Goal: Task Accomplishment & Management: Use online tool/utility

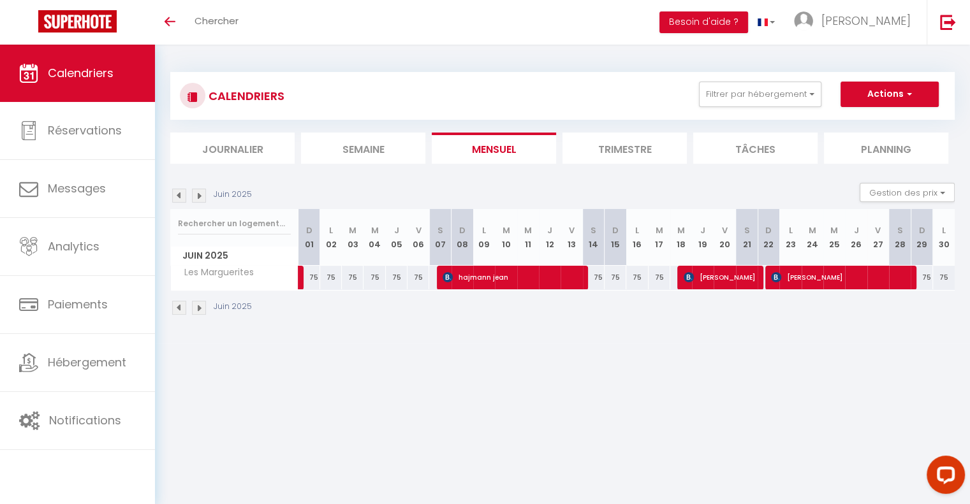
click at [199, 306] on img at bounding box center [199, 308] width 14 height 14
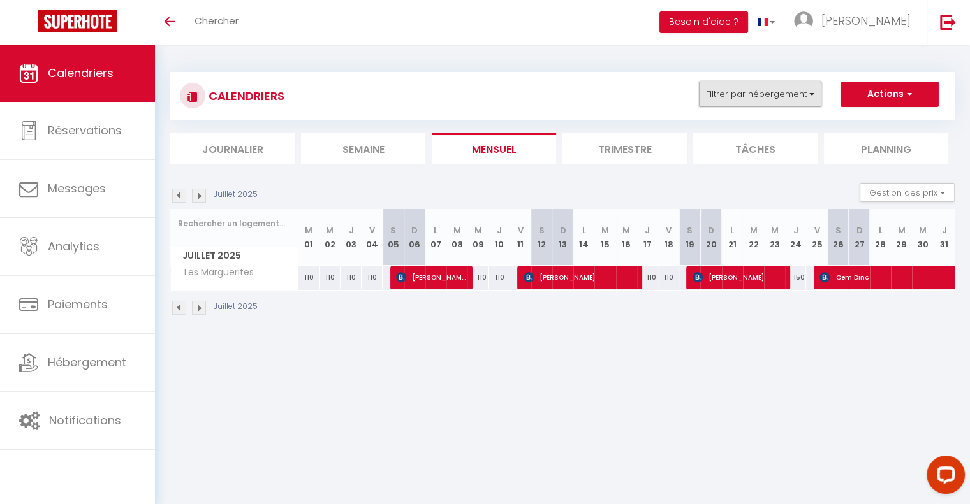
click at [801, 94] on button "Filtrer par hébergement" at bounding box center [760, 95] width 122 height 26
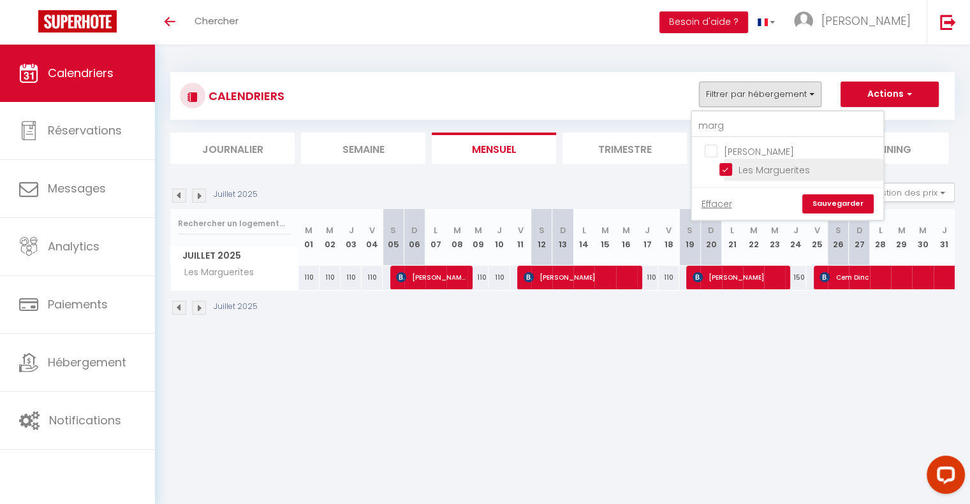
click at [729, 163] on input "Les Marguerites" at bounding box center [798, 169] width 159 height 13
checkbox input "false"
click at [732, 131] on input "marg" at bounding box center [787, 126] width 191 height 23
type input "mar"
checkbox input "false"
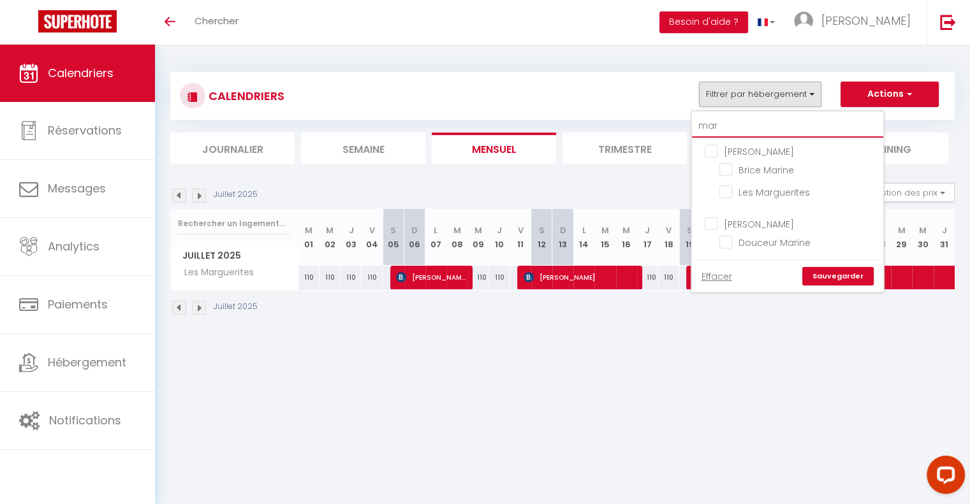
type input "ma"
checkbox input "false"
type input "m"
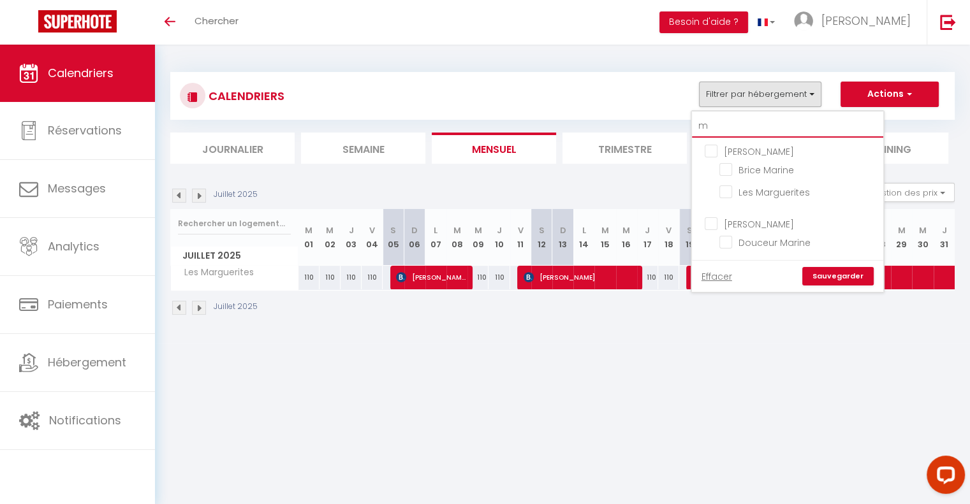
checkbox input "false"
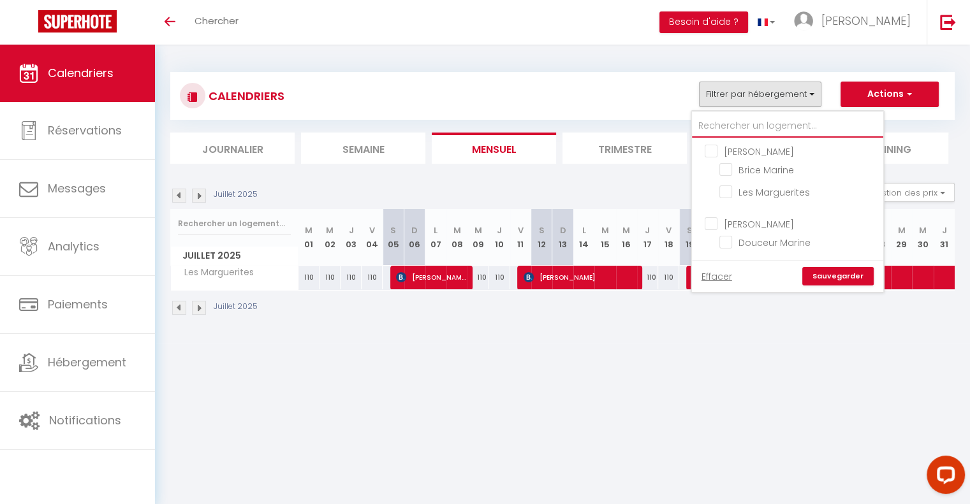
checkbox input "false"
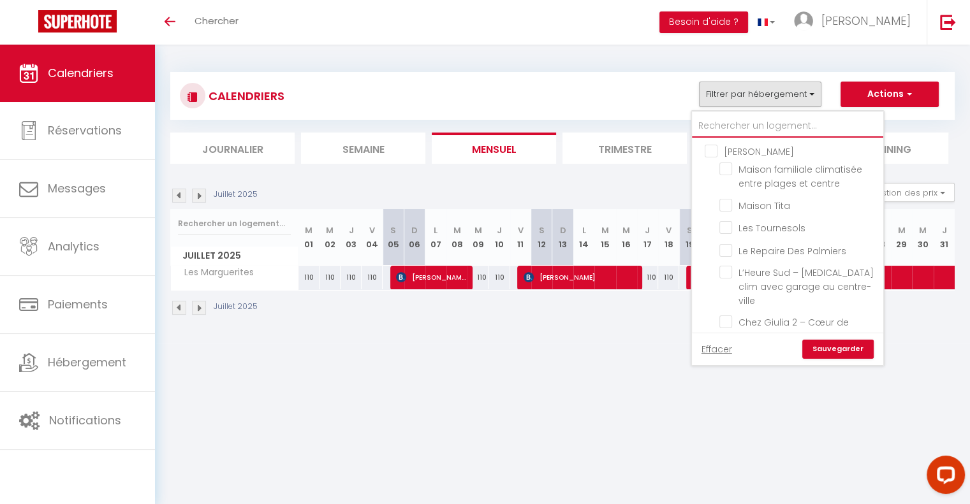
type input "t"
checkbox input "false"
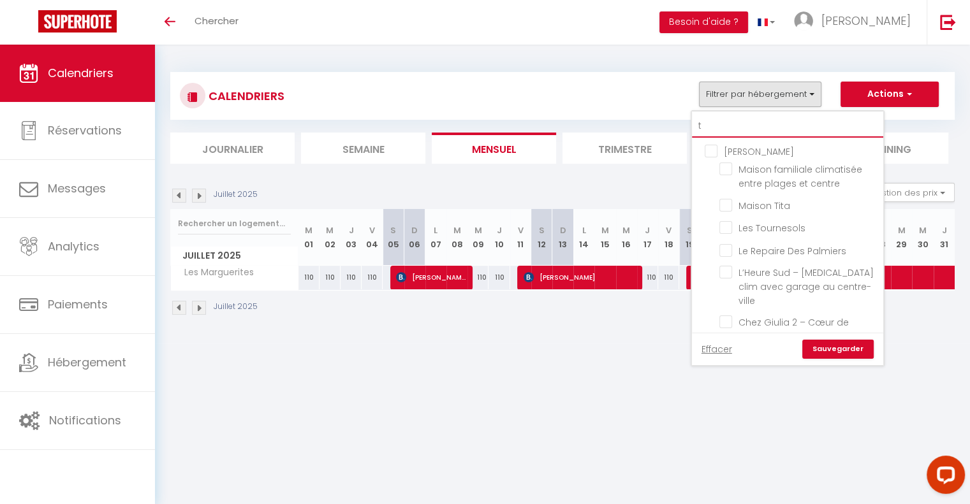
checkbox input "false"
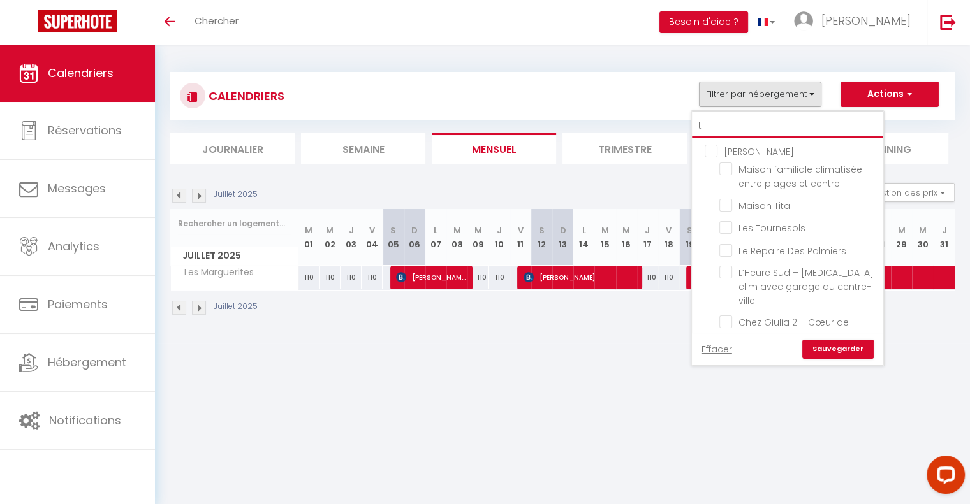
checkbox input "false"
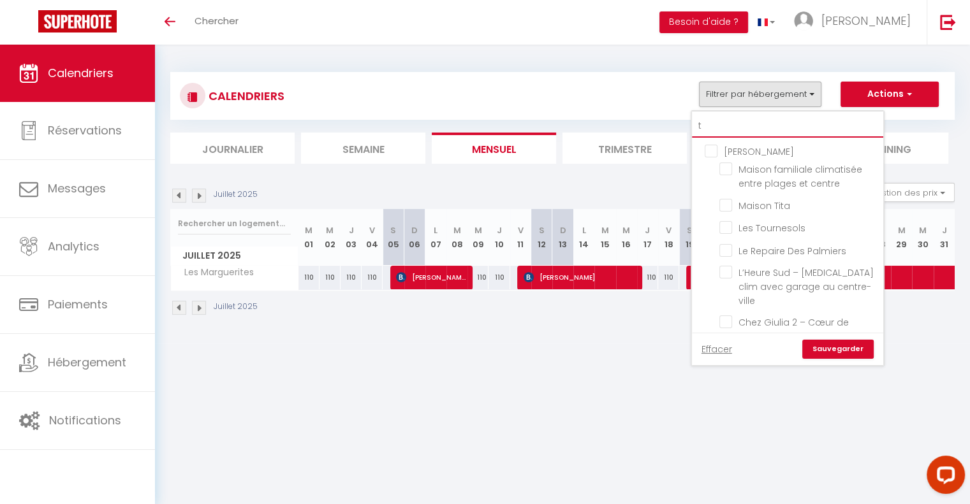
checkbox input "false"
type input "[MEDICAL_DATA]"
checkbox input "false"
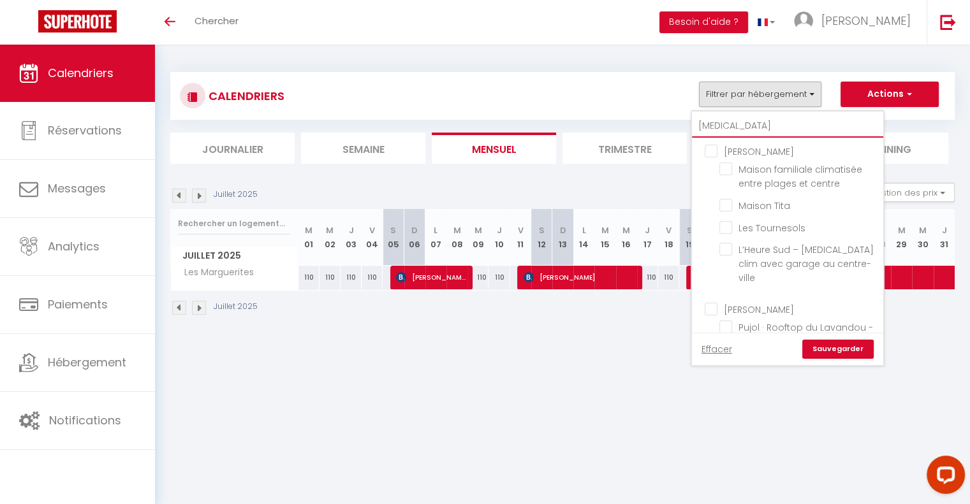
checkbox input "false"
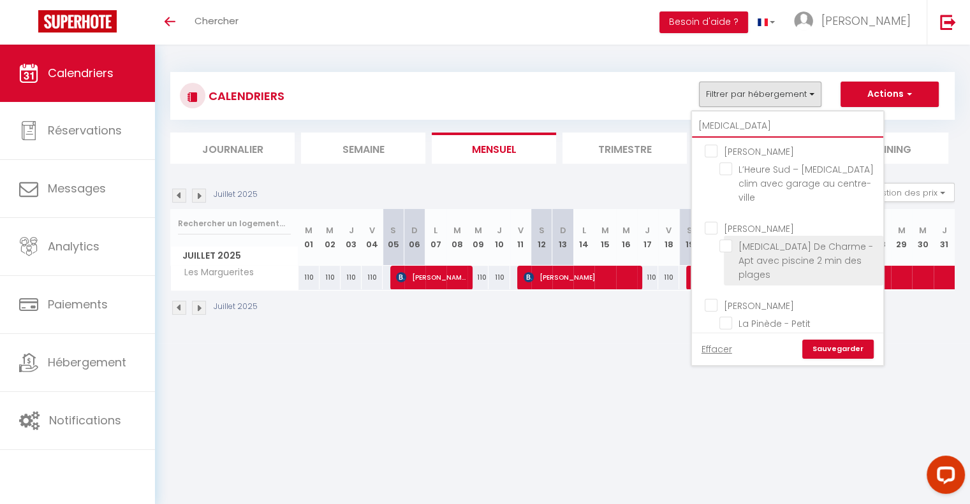
type input "[MEDICAL_DATA]"
click at [725, 240] on input "[MEDICAL_DATA] De Charme - Apt avec piscine 2 min des plages" at bounding box center [798, 246] width 159 height 13
checkbox input "true"
checkbox input "false"
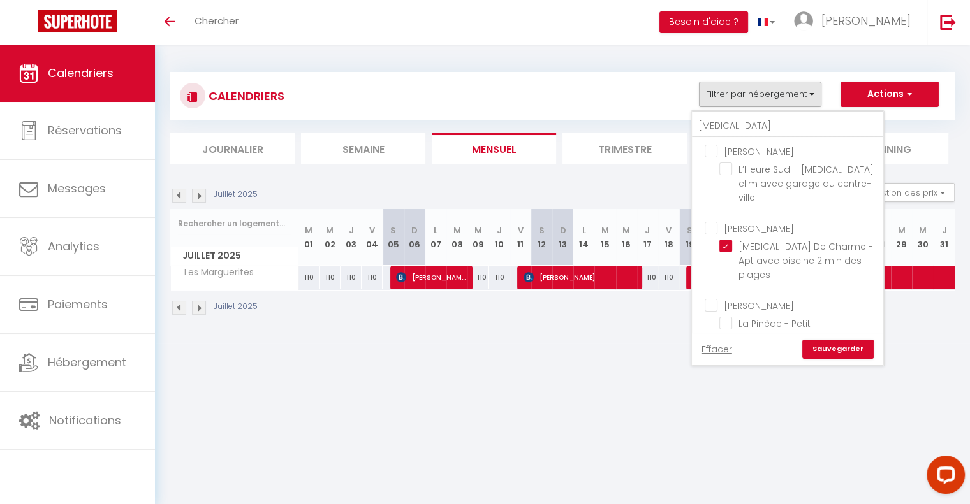
click at [824, 340] on link "Sauvegarder" at bounding box center [837, 349] width 71 height 19
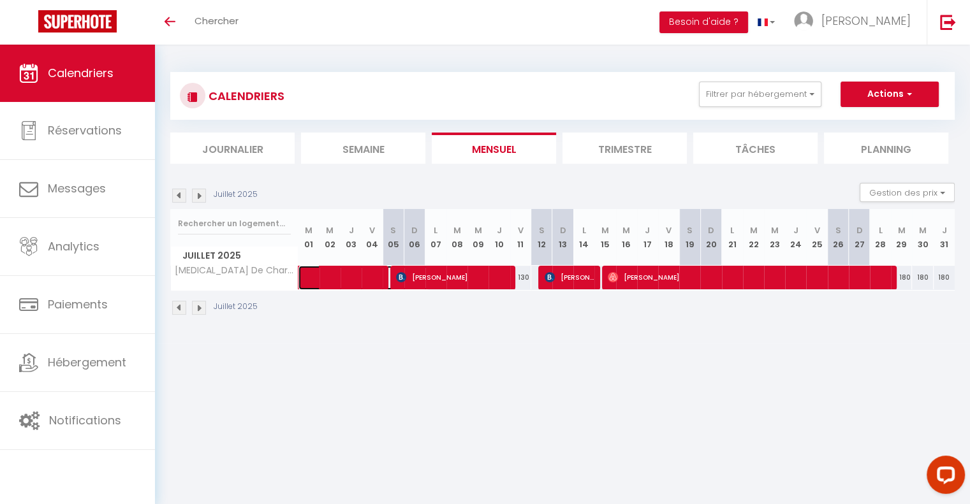
click at [329, 279] on span at bounding box center [370, 278] width 117 height 24
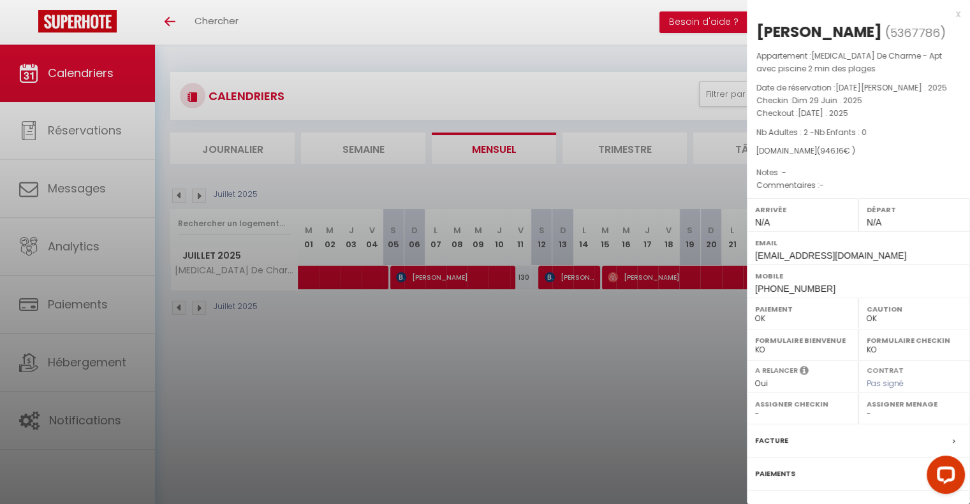
click at [418, 370] on div at bounding box center [485, 252] width 970 height 504
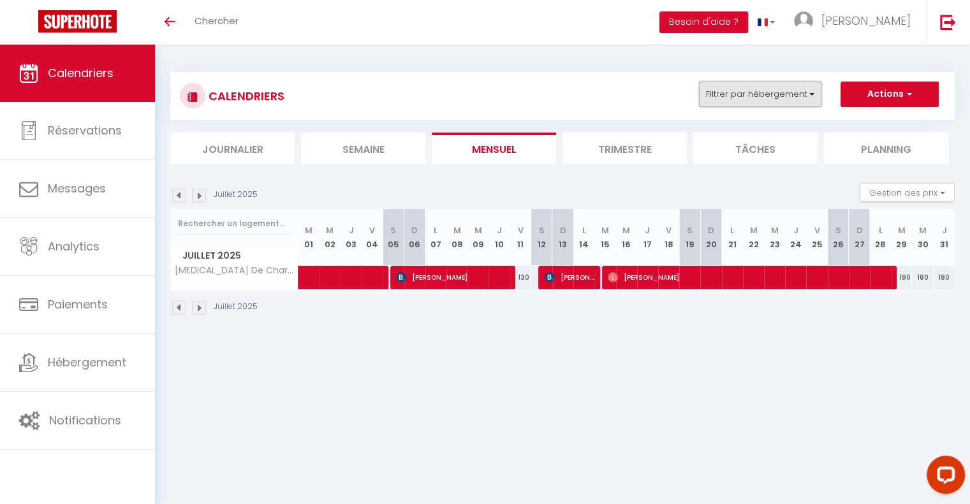
click at [802, 99] on button "Filtrer par hébergement" at bounding box center [760, 95] width 122 height 26
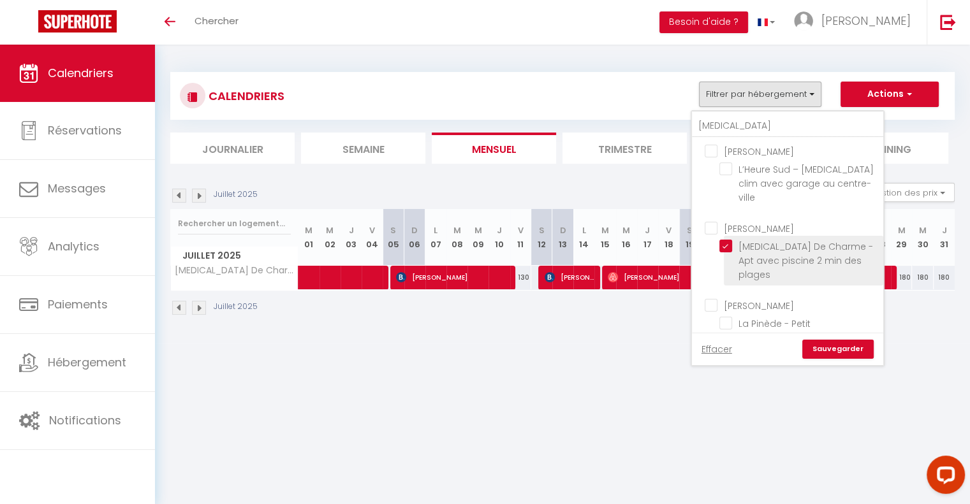
click at [731, 240] on input "[MEDICAL_DATA] De Charme - Apt avec piscine 2 min des plages" at bounding box center [798, 246] width 159 height 13
checkbox input "false"
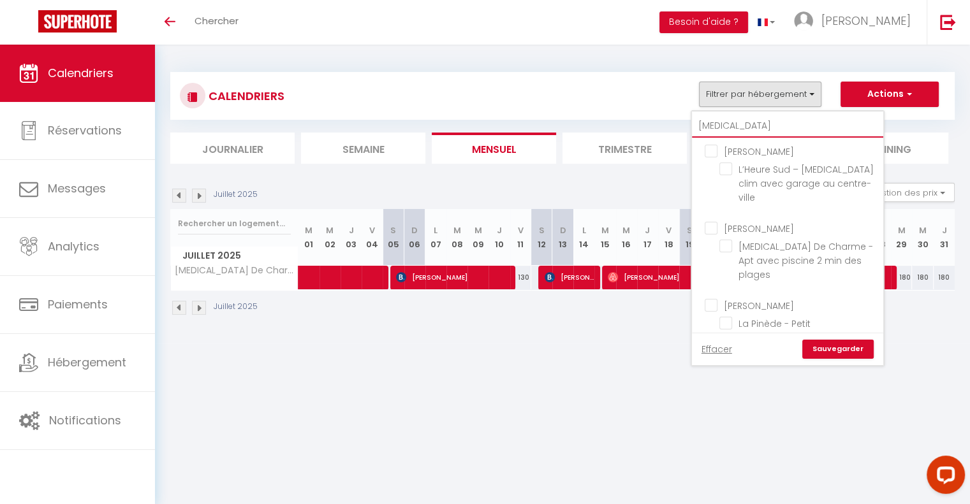
click at [717, 127] on input "[MEDICAL_DATA]" at bounding box center [787, 126] width 191 height 23
type input "t"
checkbox input "false"
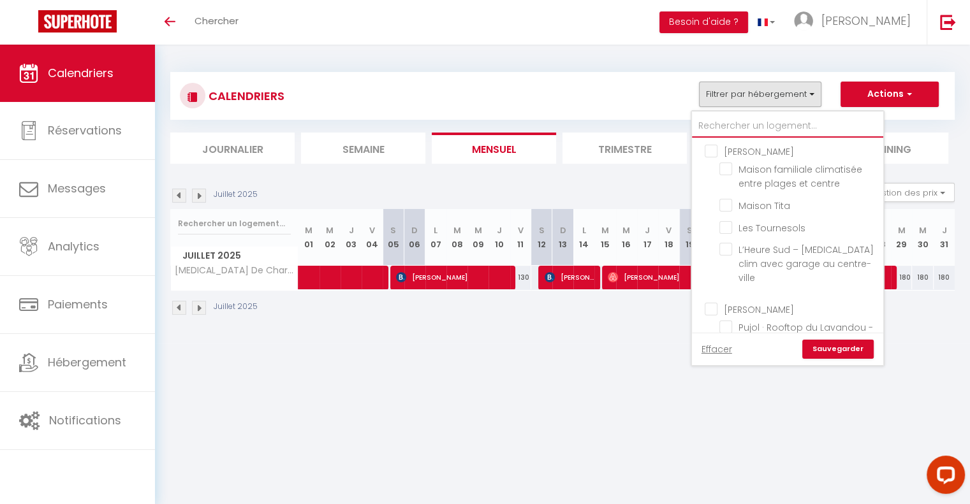
checkbox input "false"
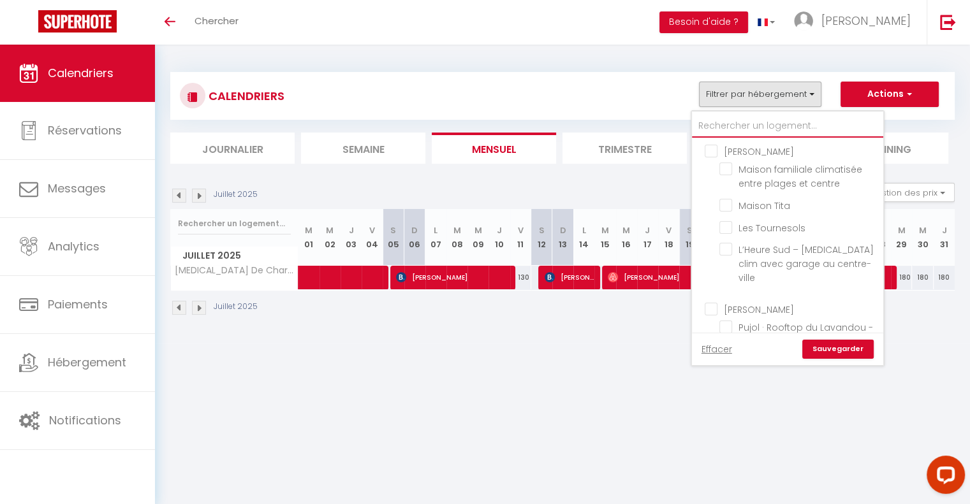
checkbox input "false"
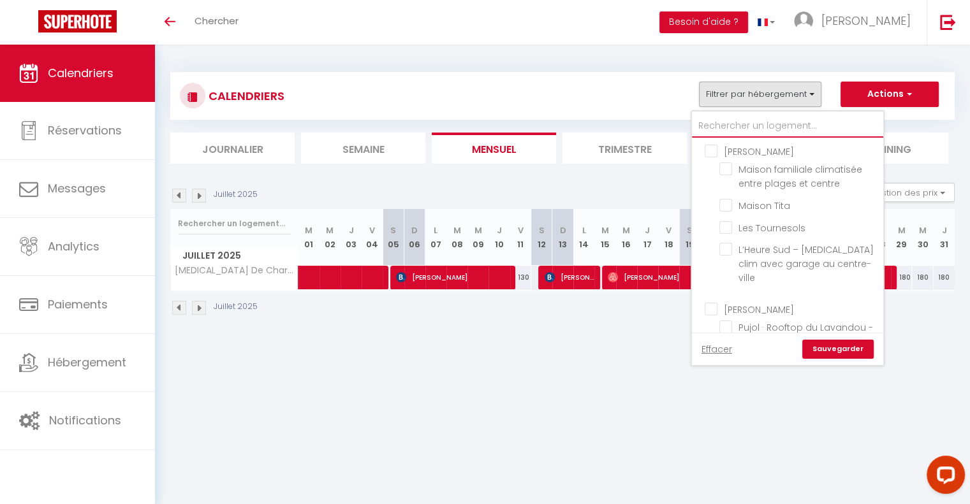
checkbox input "false"
type input "e"
checkbox input "false"
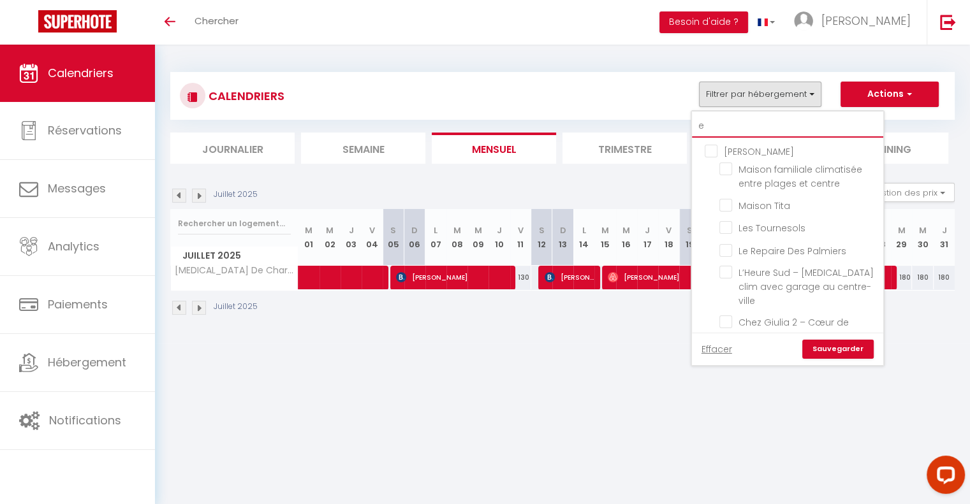
checkbox input "false"
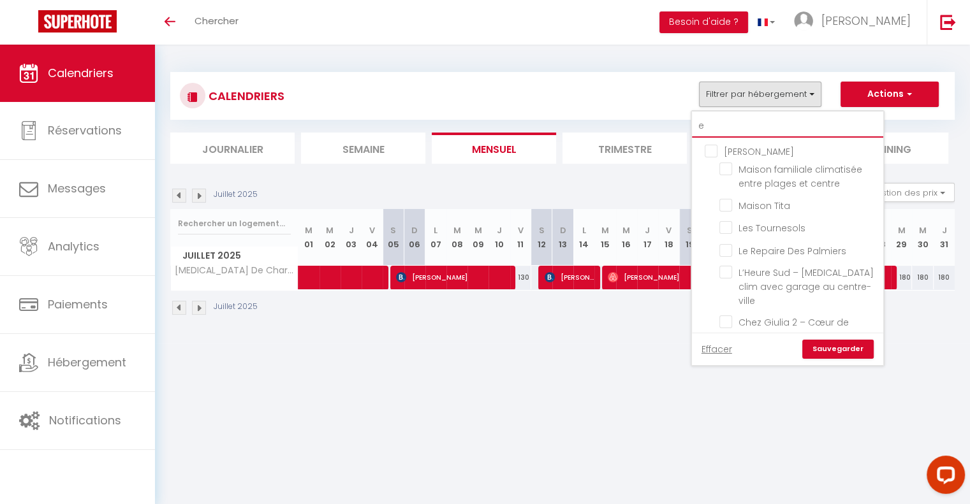
checkbox input "false"
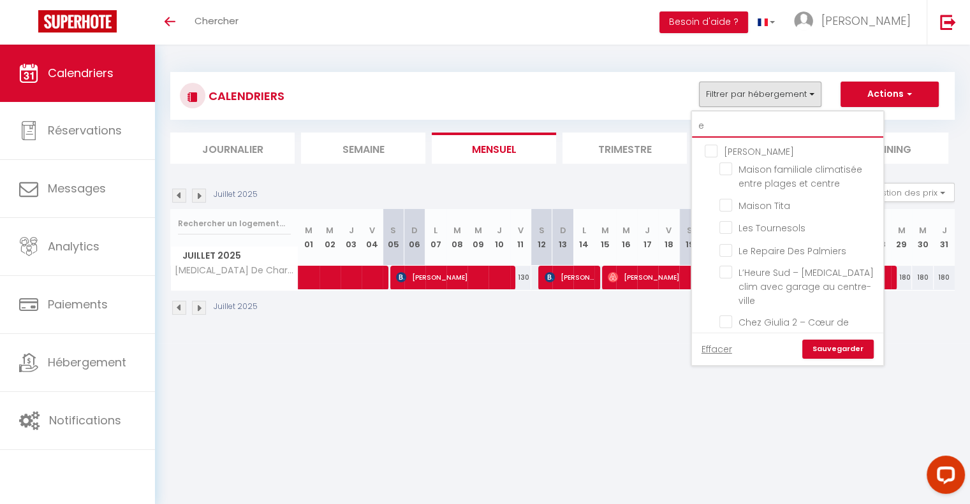
checkbox input "false"
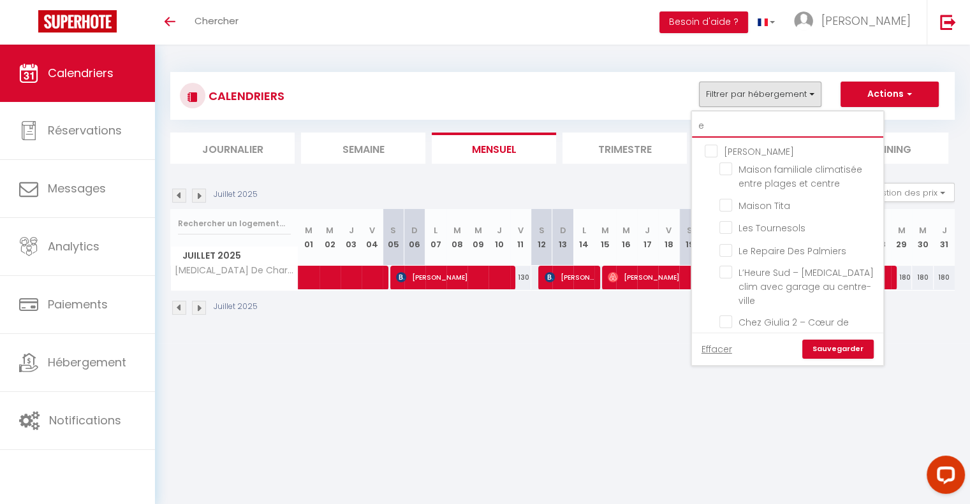
checkbox input "false"
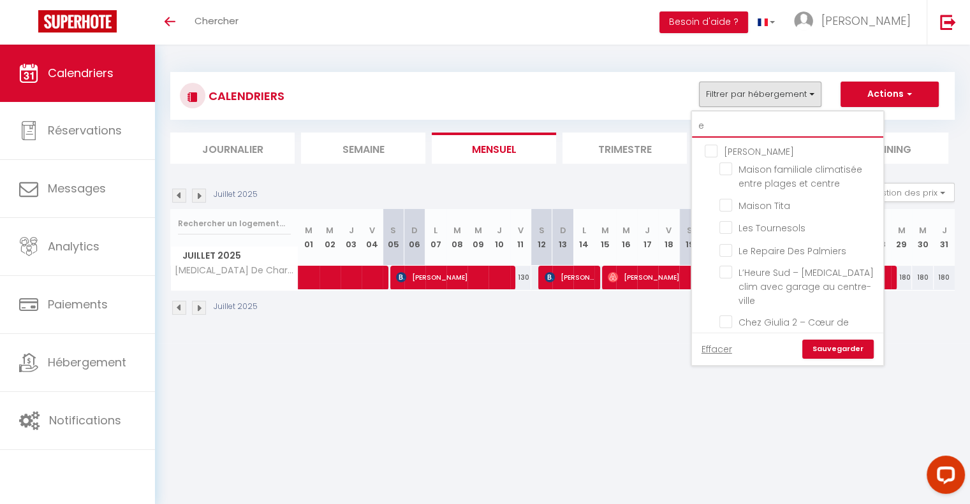
checkbox input "false"
type input "es"
checkbox input "false"
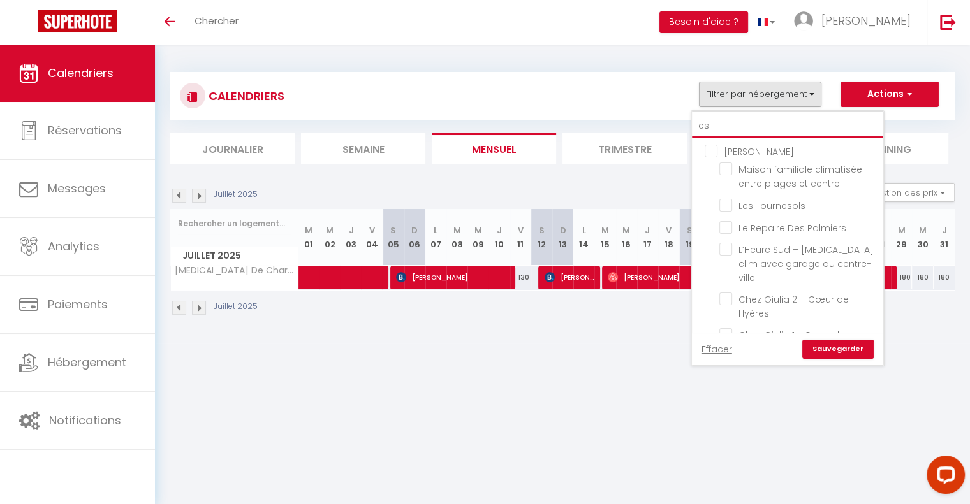
checkbox input "false"
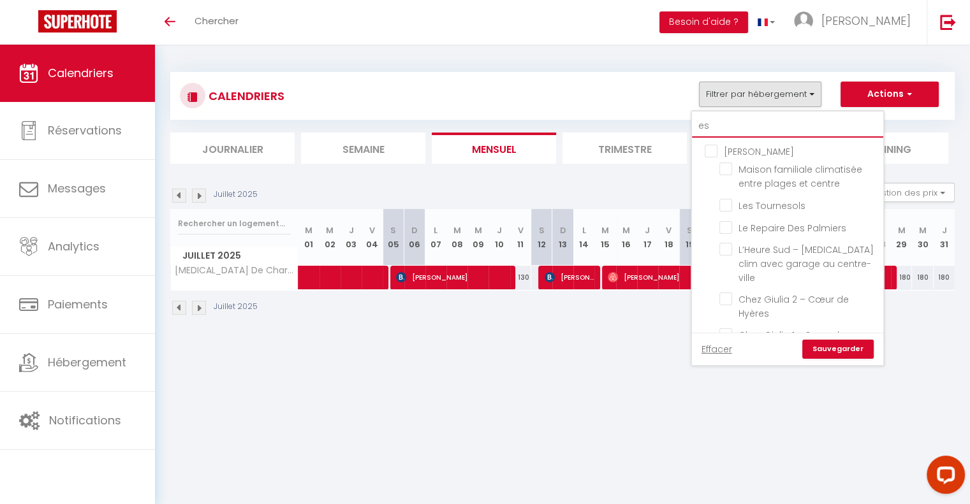
checkbox input "false"
type input "esc"
checkbox input "false"
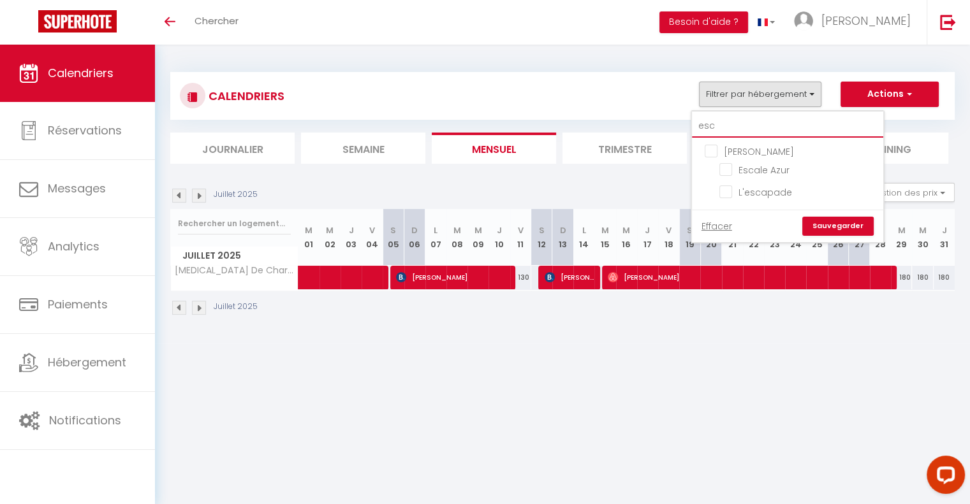
type input "esca"
checkbox input "false"
type input "escal"
checkbox input "false"
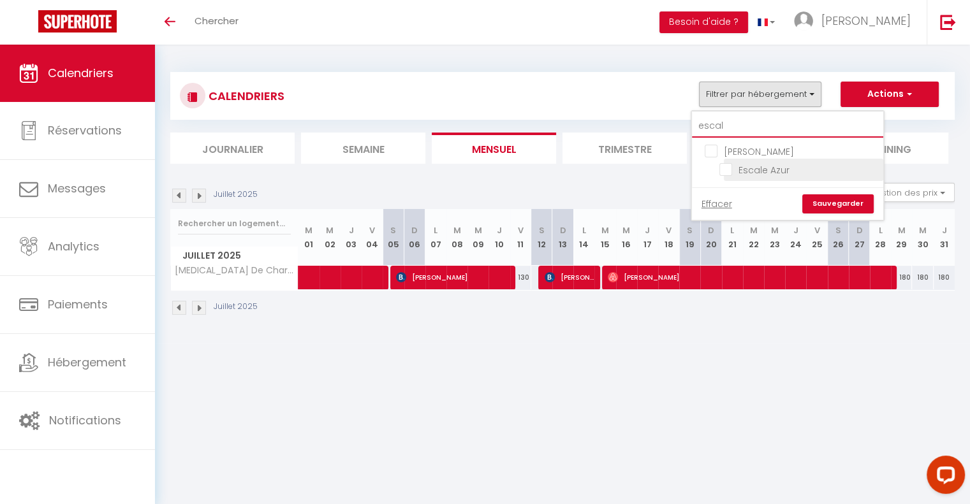
type input "escal"
click at [724, 168] on input "Escale Azur" at bounding box center [798, 169] width 159 height 13
checkbox input "true"
click at [838, 203] on link "Sauvegarder" at bounding box center [837, 203] width 71 height 19
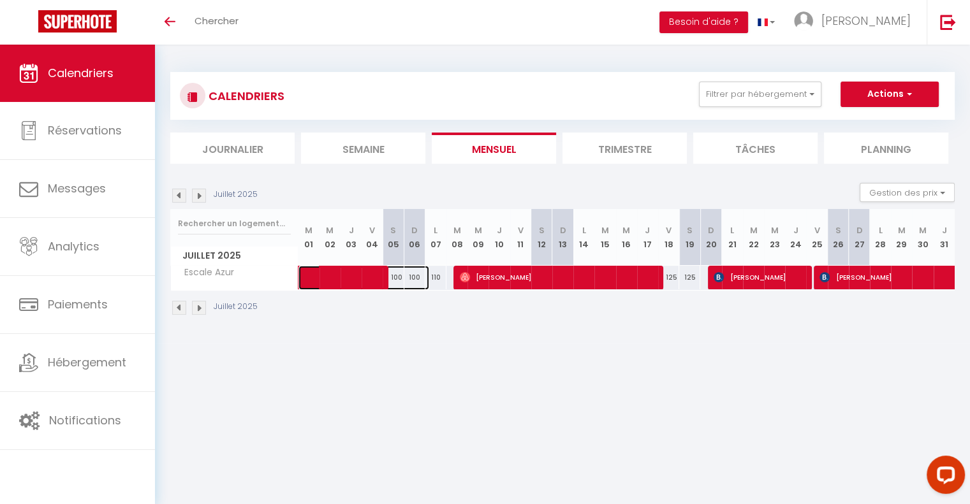
click at [359, 279] on span at bounding box center [370, 278] width 117 height 24
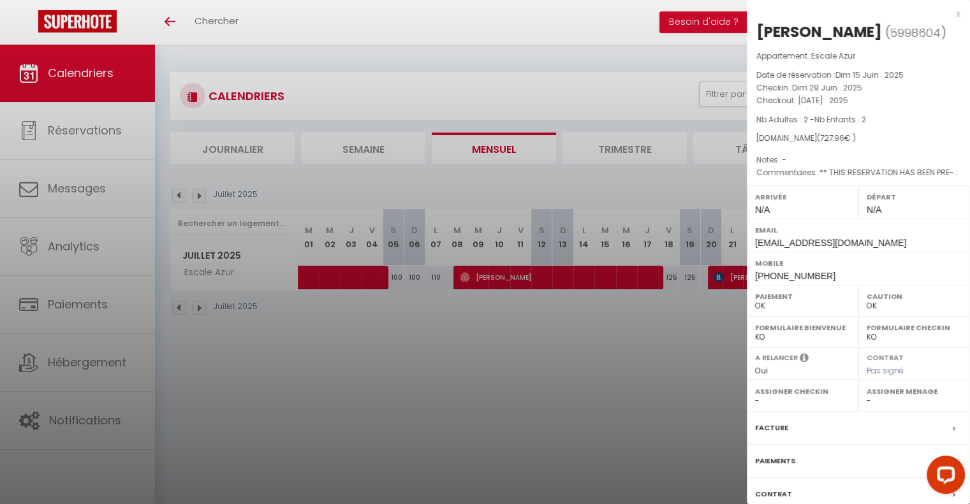
click at [554, 277] on div at bounding box center [485, 252] width 970 height 504
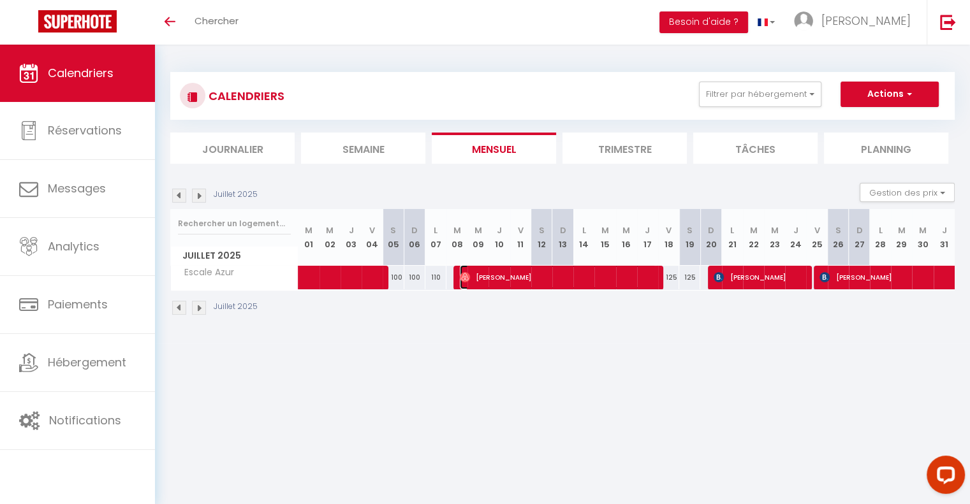
click at [554, 277] on span "[PERSON_NAME]" at bounding box center [558, 277] width 196 height 24
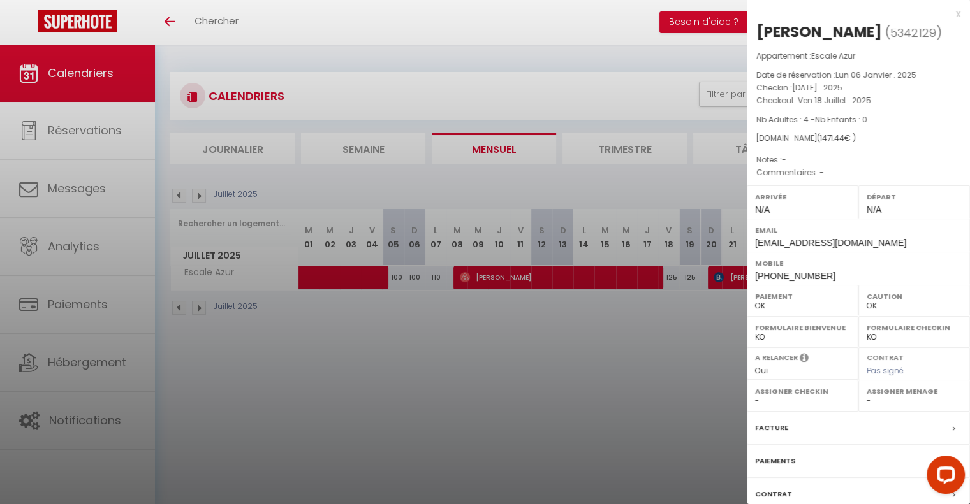
click at [667, 327] on div at bounding box center [485, 252] width 970 height 504
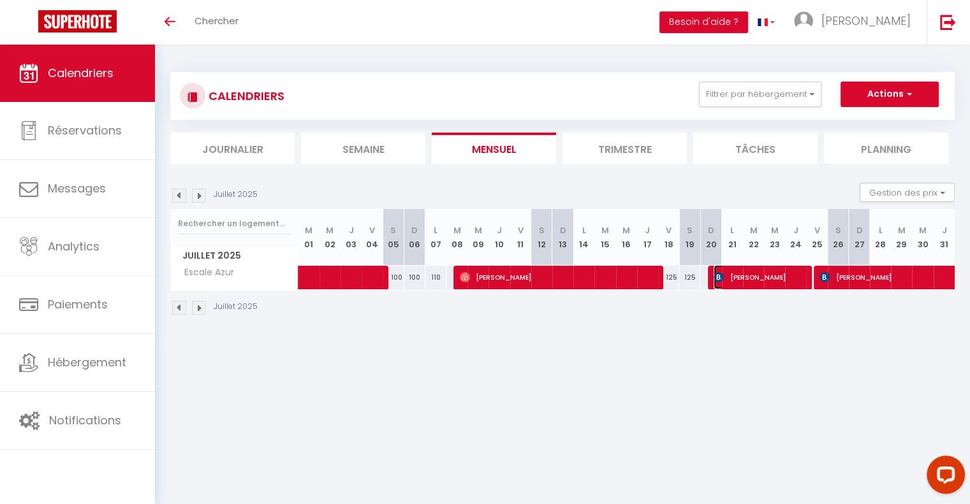
click at [741, 281] on span "[PERSON_NAME]" at bounding box center [758, 277] width 91 height 24
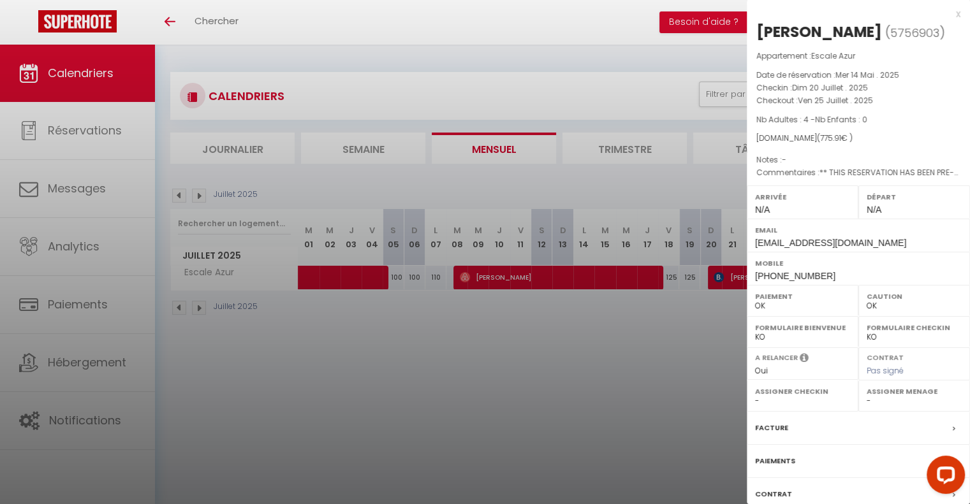
click at [344, 344] on div at bounding box center [485, 252] width 970 height 504
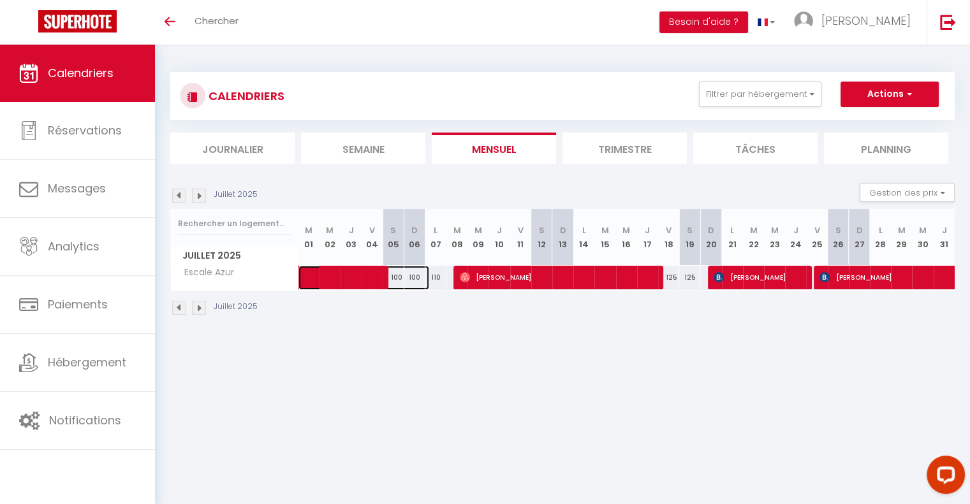
click at [356, 282] on span at bounding box center [370, 278] width 117 height 24
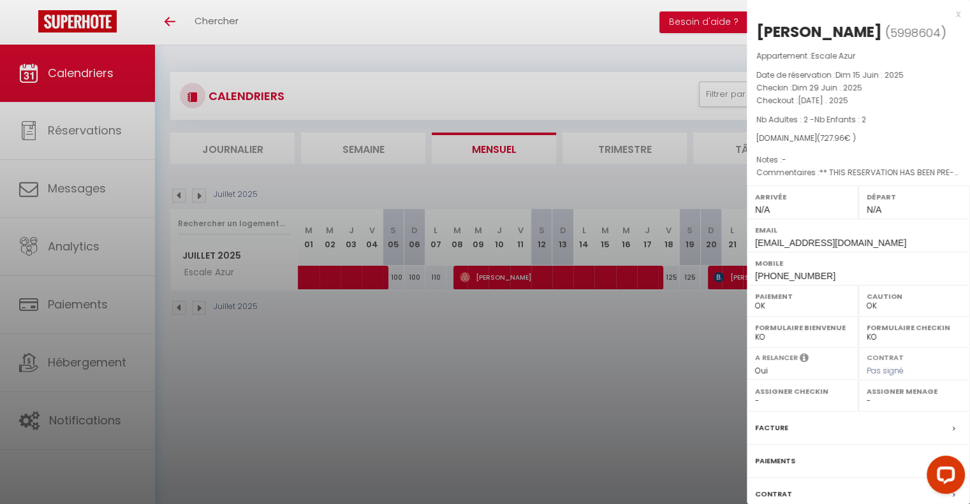
click at [644, 372] on div at bounding box center [485, 252] width 970 height 504
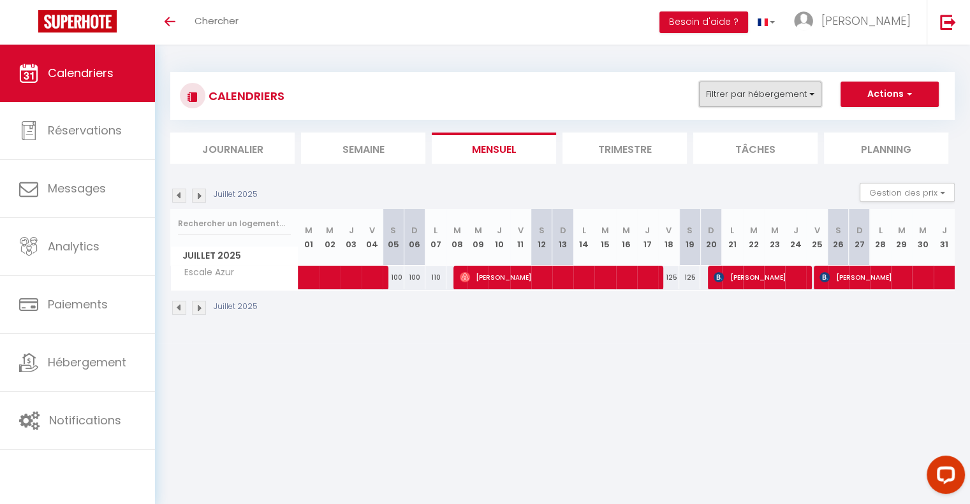
click at [791, 102] on button "Filtrer par hébergement" at bounding box center [760, 95] width 122 height 26
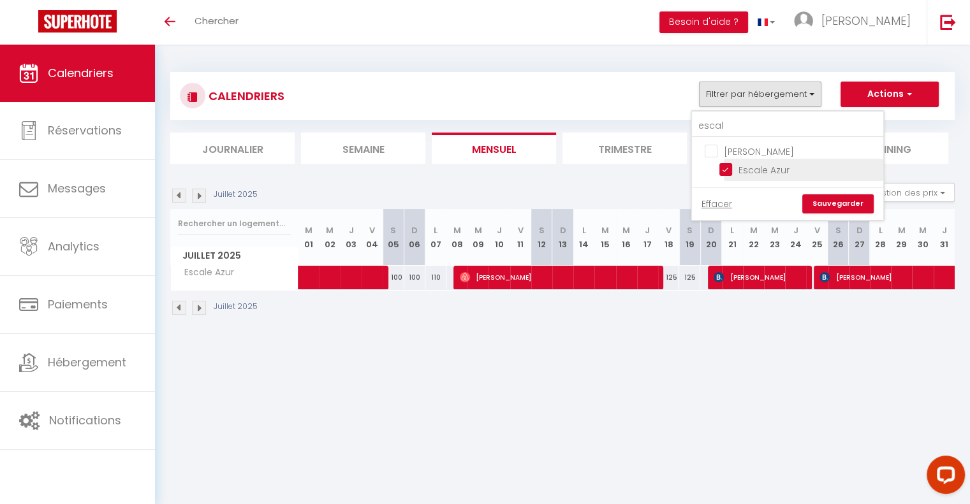
click at [725, 165] on input "Escale Azur" at bounding box center [798, 169] width 159 height 13
checkbox input "false"
drag, startPoint x: 727, startPoint y: 129, endPoint x: 680, endPoint y: 122, distance: 47.7
click at [680, 122] on div "CALENDRIERS Filtrer par hébergement escal Hayate Lavandou Escale Azur Effacer S…" at bounding box center [562, 118] width 784 height 92
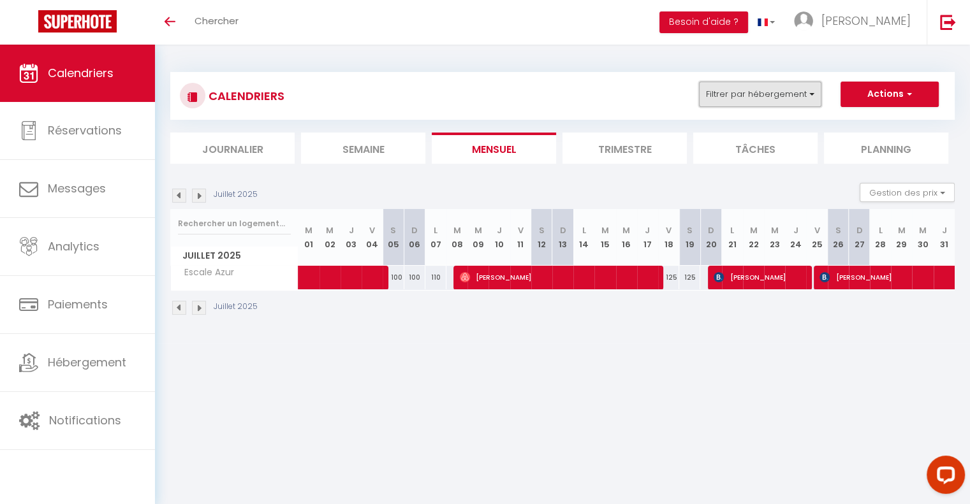
click at [747, 86] on button "Filtrer par hébergement" at bounding box center [760, 95] width 122 height 26
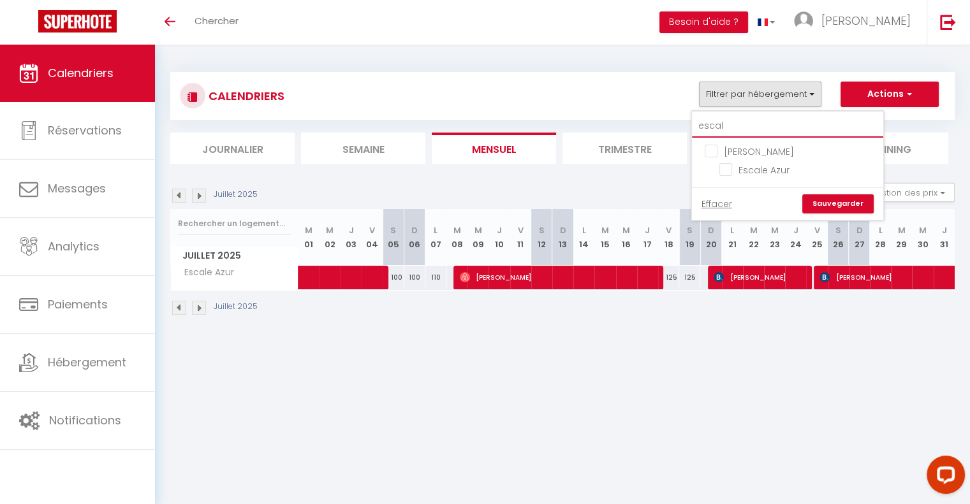
click at [736, 117] on input "escal" at bounding box center [787, 126] width 191 height 23
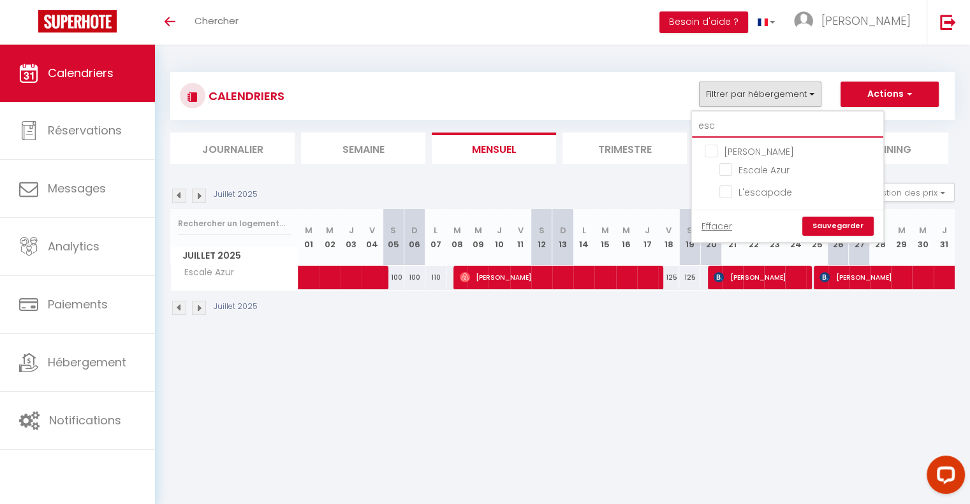
type input "es"
checkbox input "false"
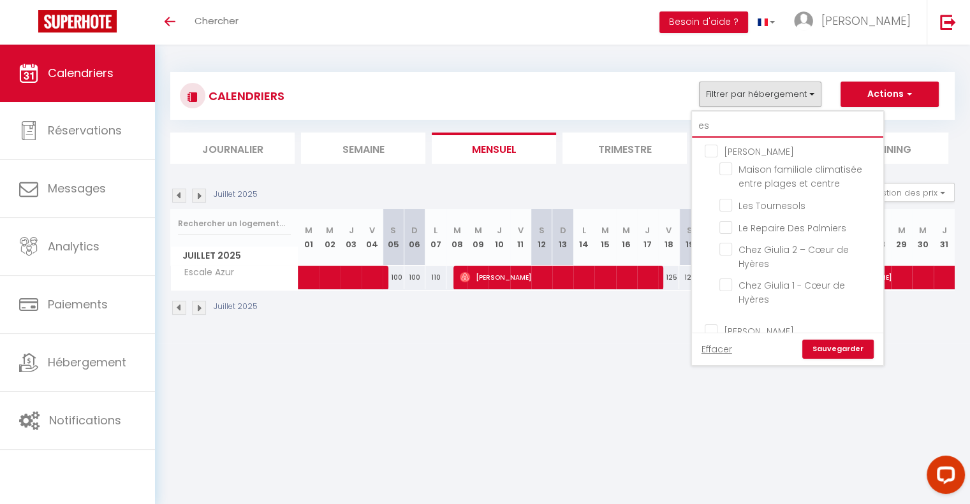
type input "e"
checkbox input "false"
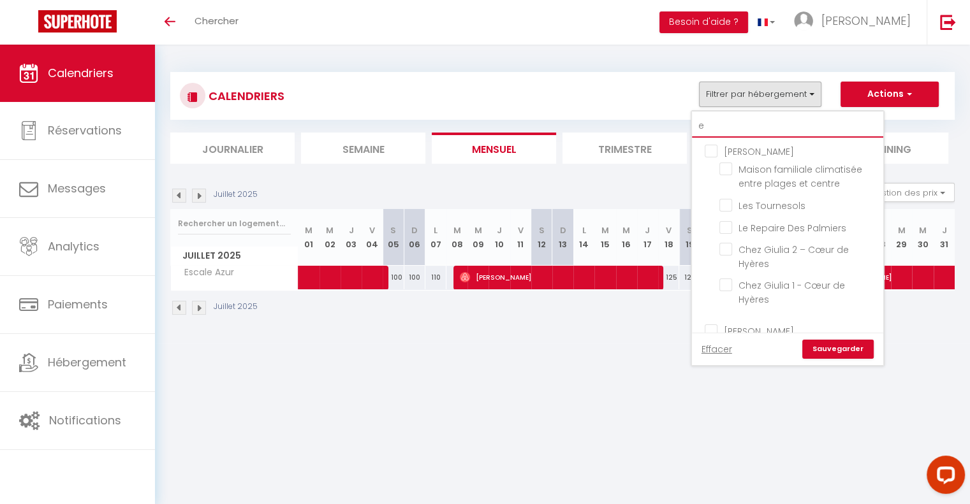
checkbox input "false"
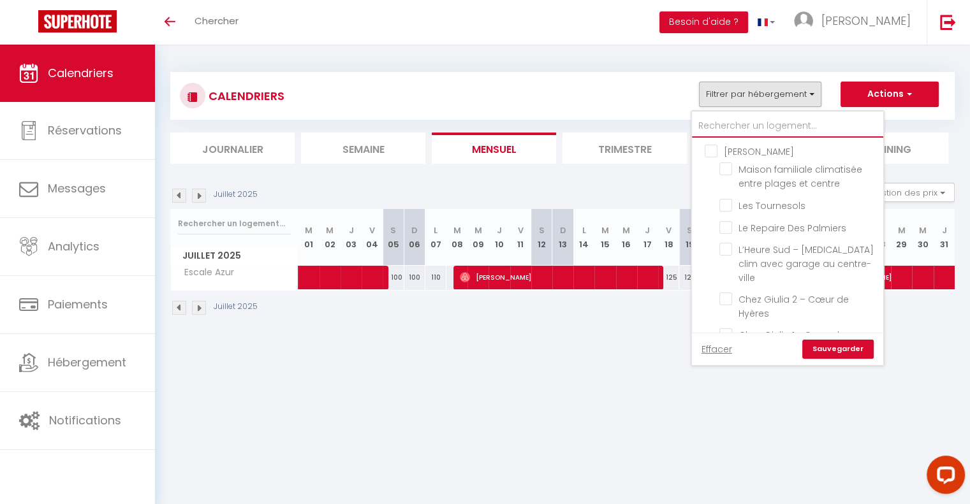
checkbox input "false"
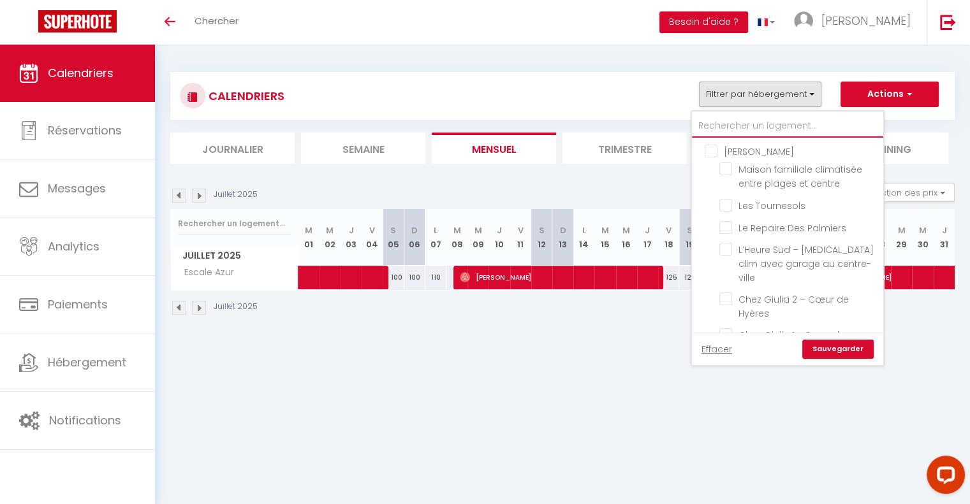
checkbox input "false"
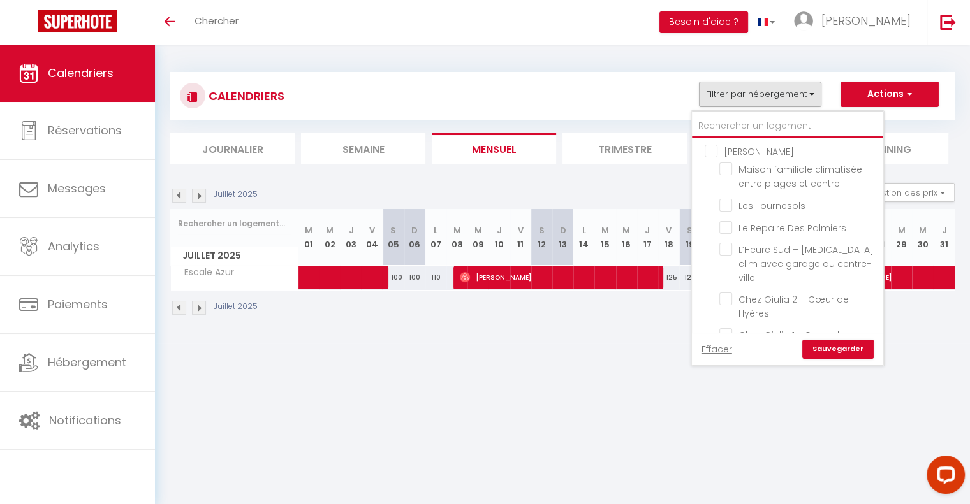
checkbox input "false"
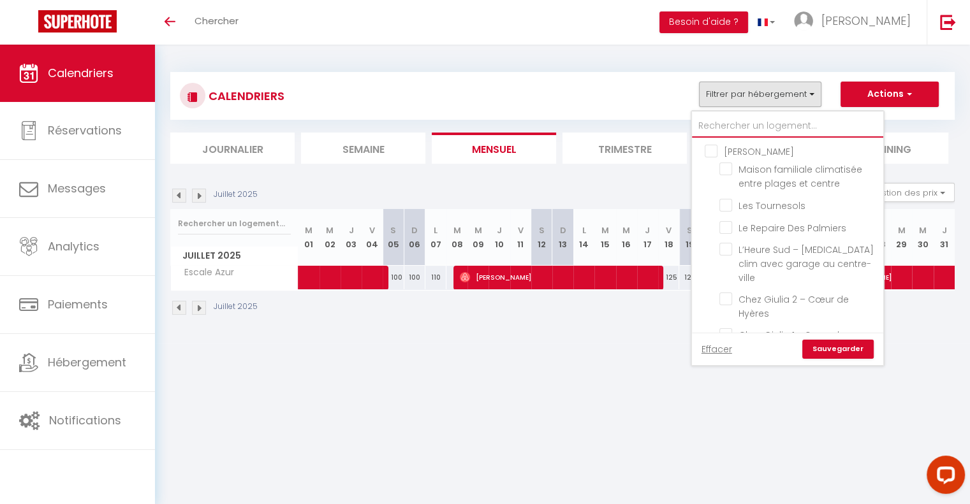
checkbox input "false"
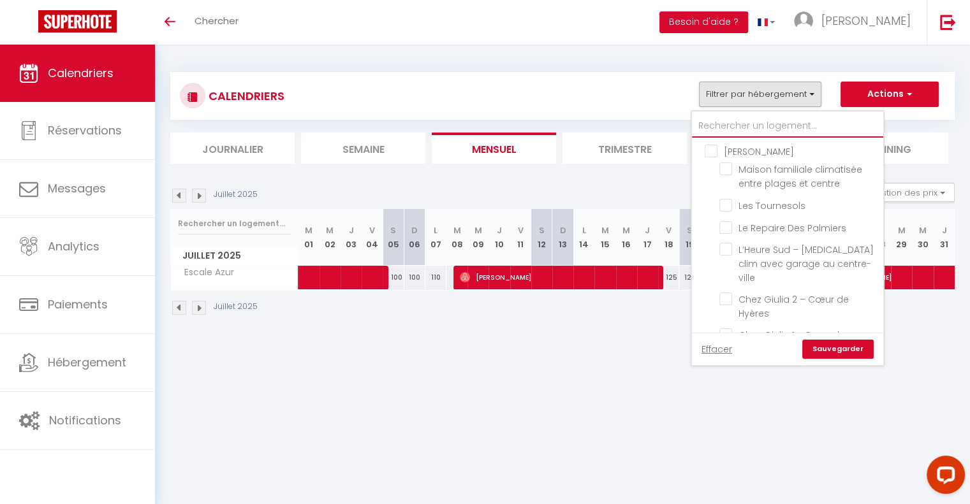
checkbox input "false"
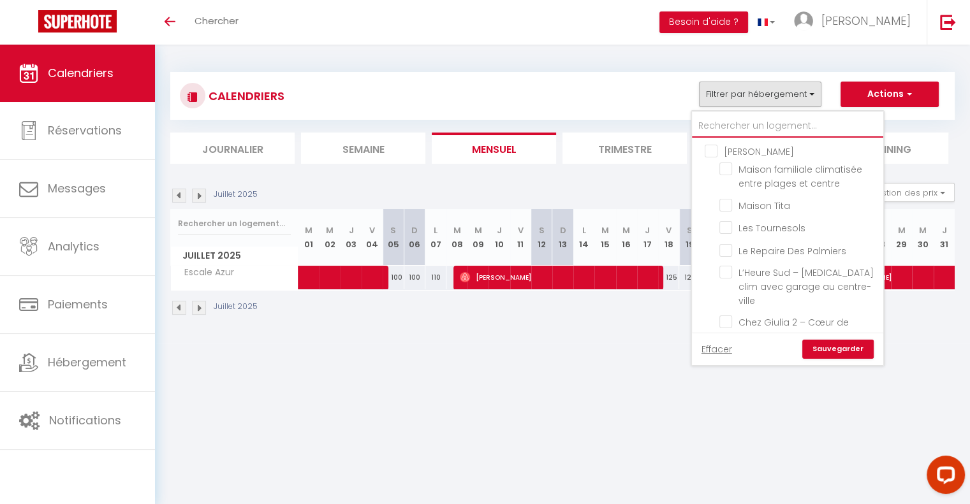
type input "i"
checkbox input "false"
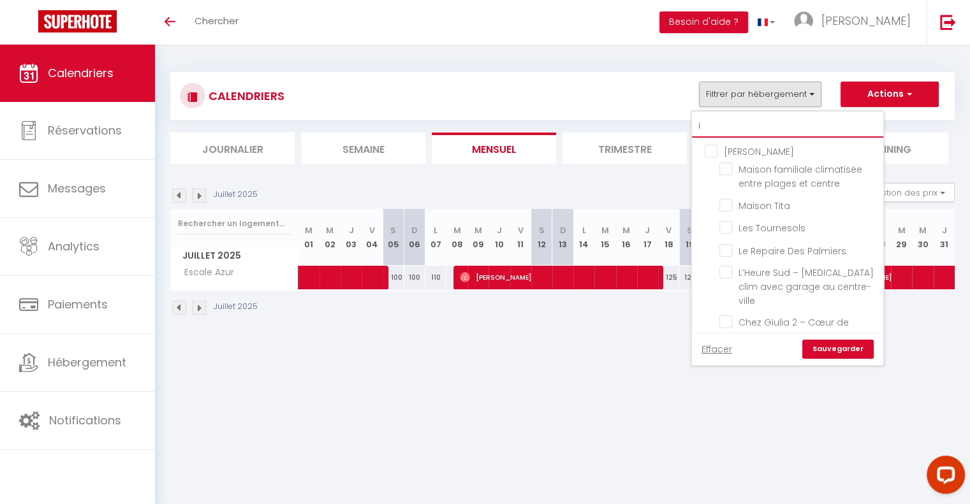
checkbox input "false"
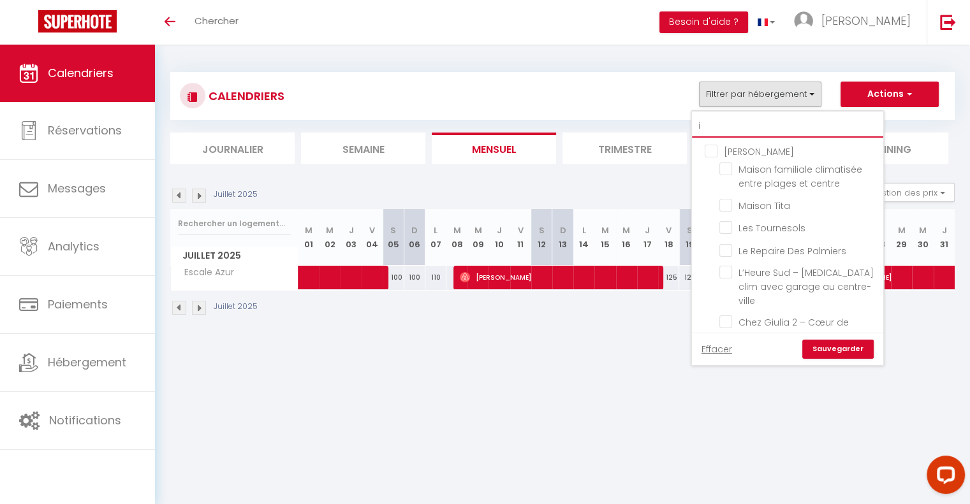
checkbox input "false"
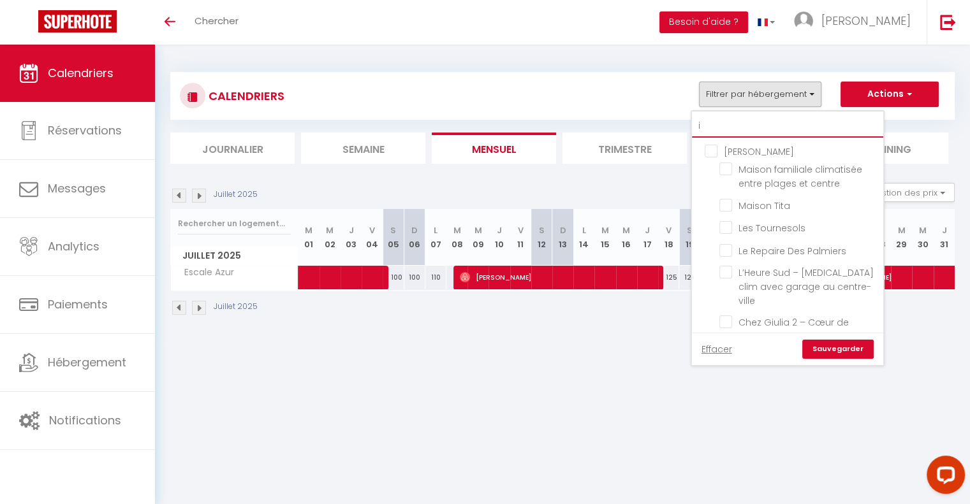
checkbox input "false"
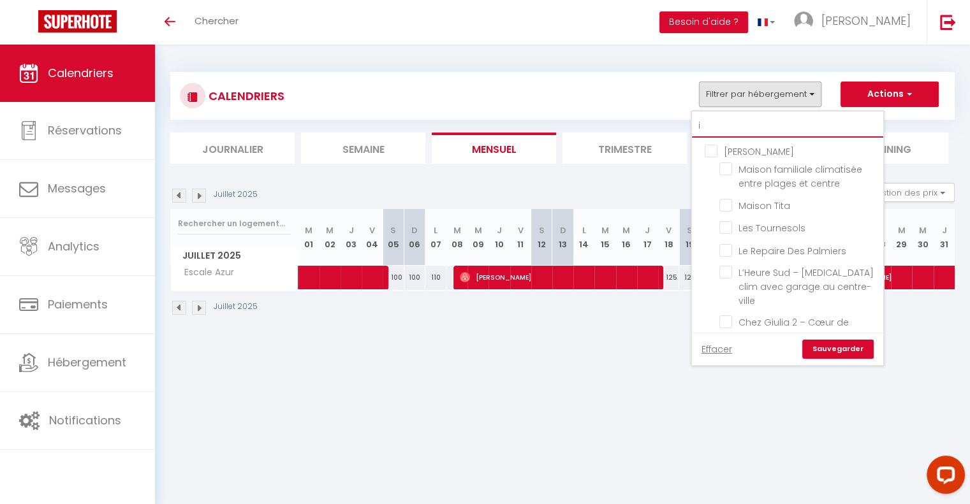
checkbox input "false"
type input "ir"
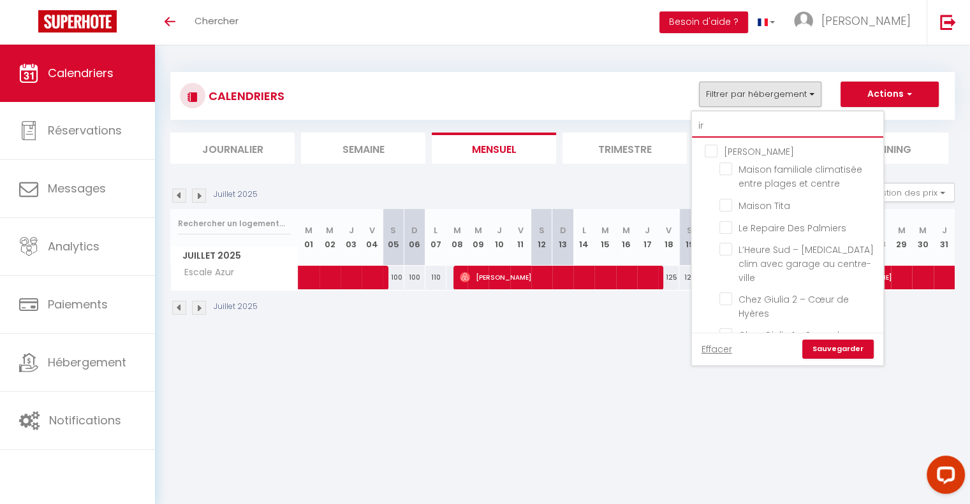
checkbox input "false"
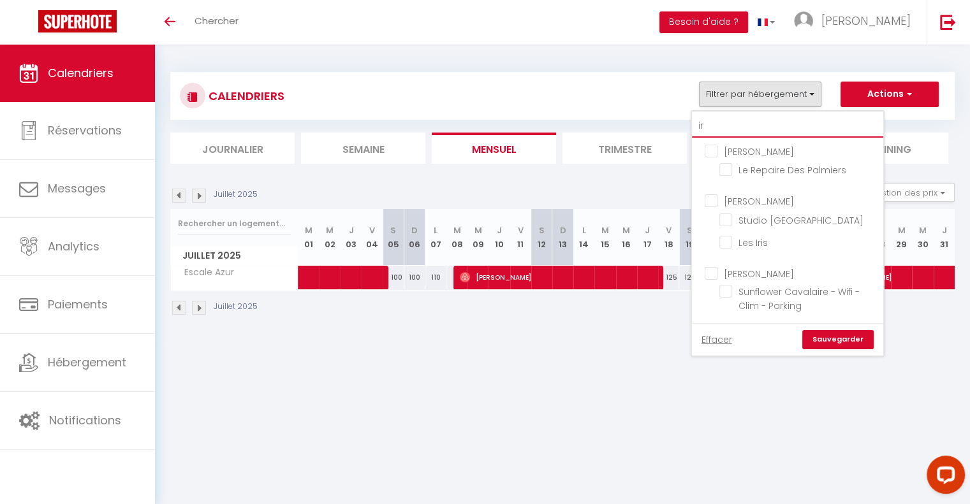
type input "iri"
checkbox input "false"
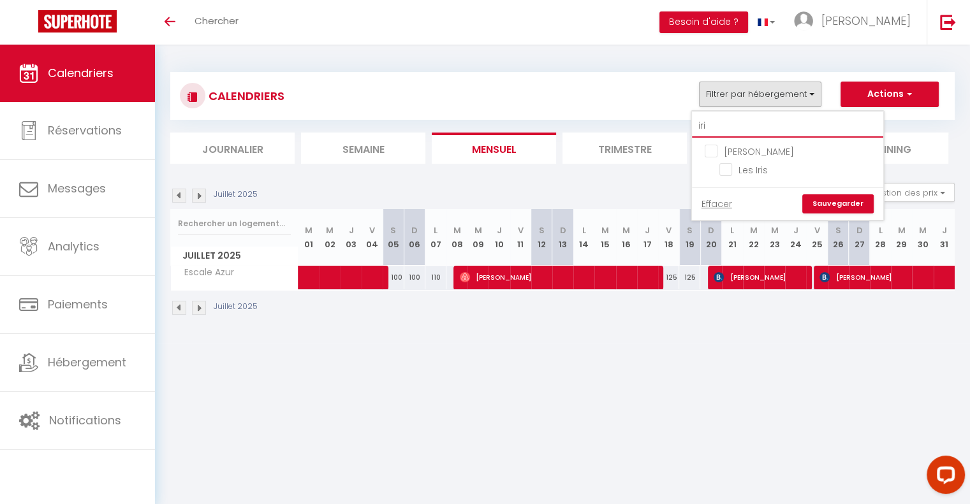
type input "iris"
checkbox input "false"
type input "iris"
click at [727, 163] on input "Les Iris" at bounding box center [798, 169] width 159 height 13
checkbox input "true"
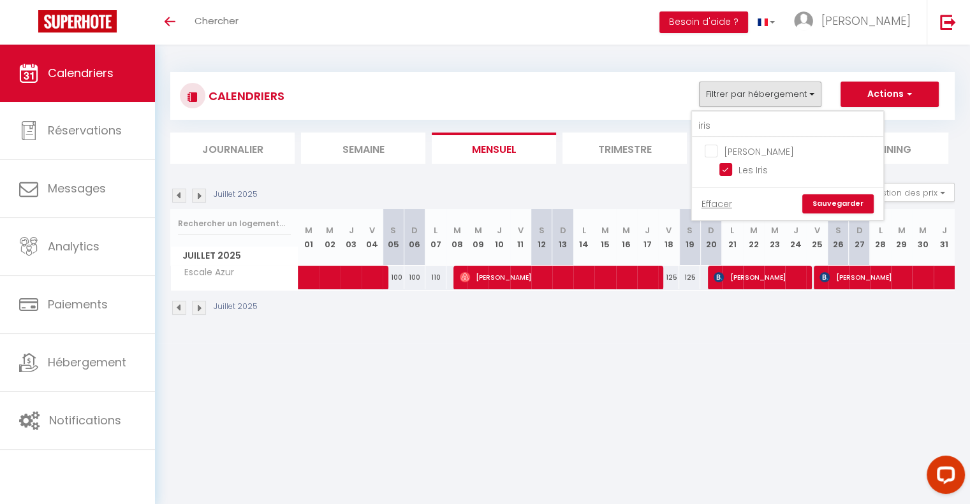
click at [824, 201] on link "Sauvegarder" at bounding box center [837, 203] width 71 height 19
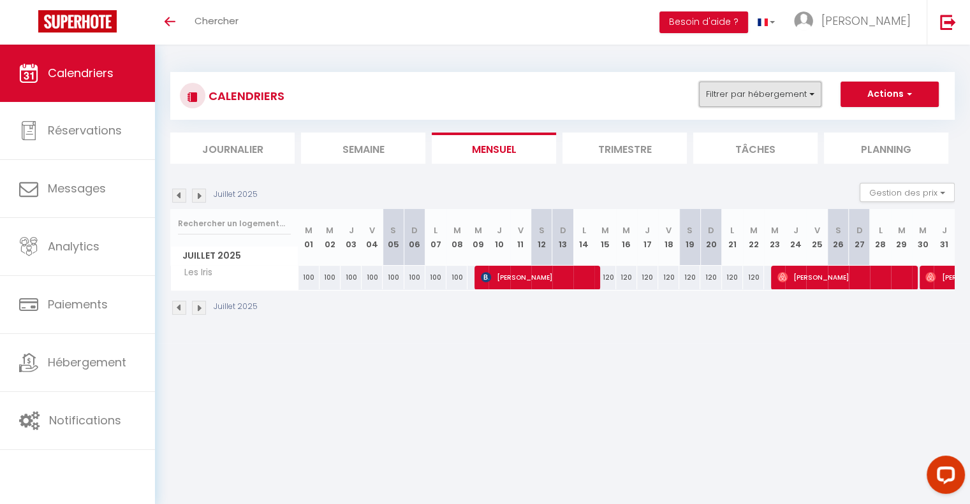
click at [770, 91] on button "Filtrer par hébergement" at bounding box center [760, 95] width 122 height 26
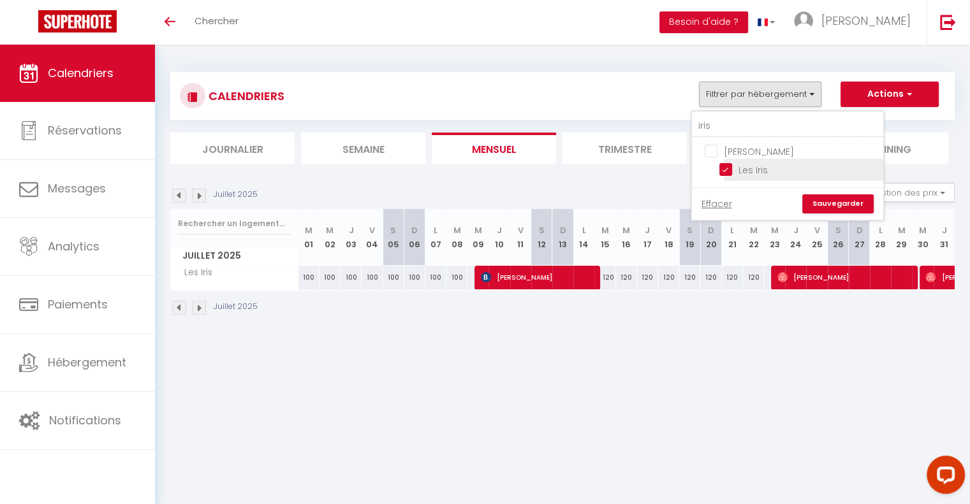
click at [727, 167] on input "Les Iris" at bounding box center [798, 169] width 159 height 13
checkbox input "false"
click at [721, 124] on input "iris" at bounding box center [787, 126] width 191 height 23
type input "ir"
checkbox input "false"
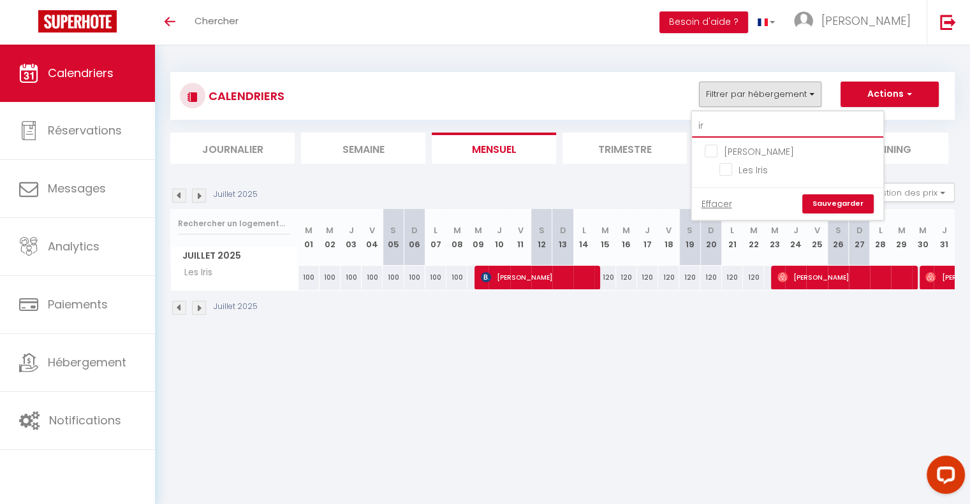
type input "i"
checkbox input "false"
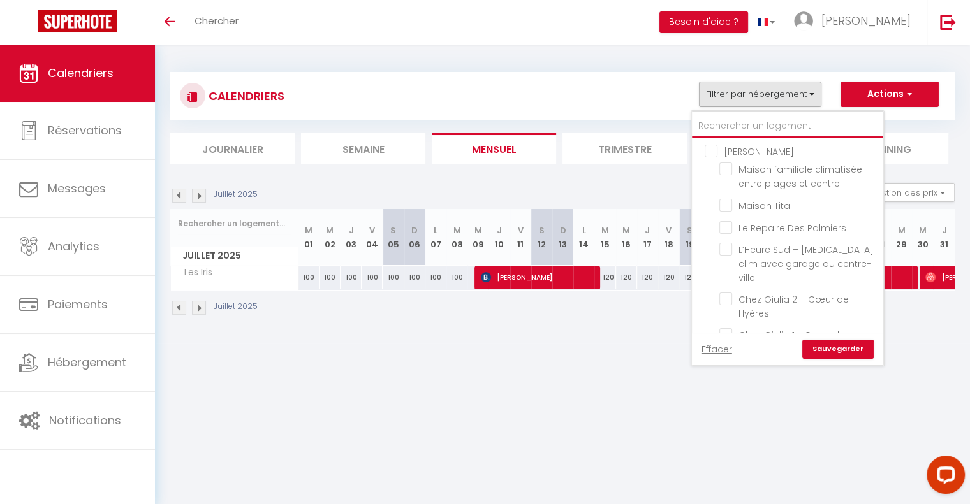
checkbox input "false"
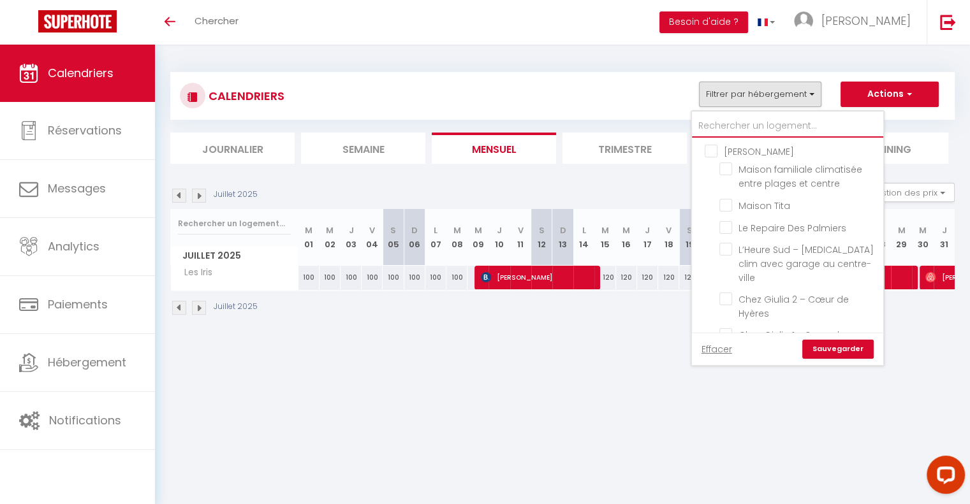
checkbox input "false"
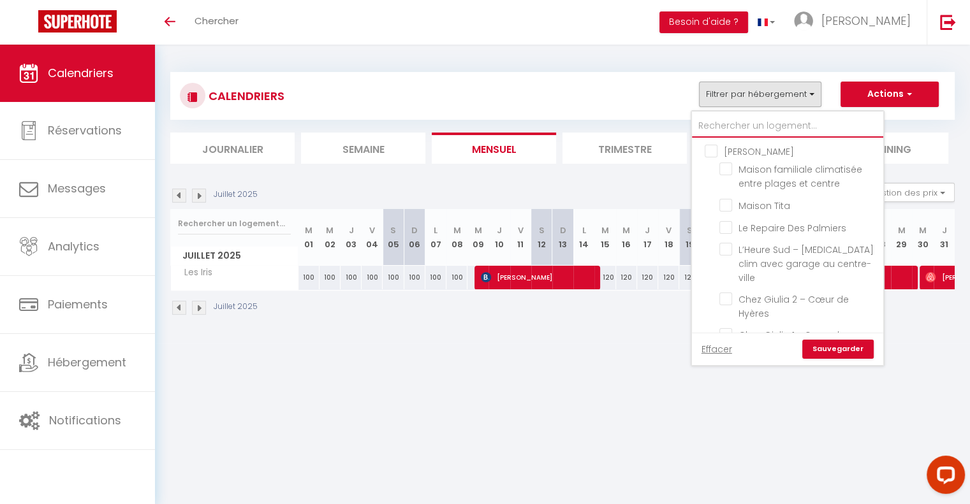
checkbox input "false"
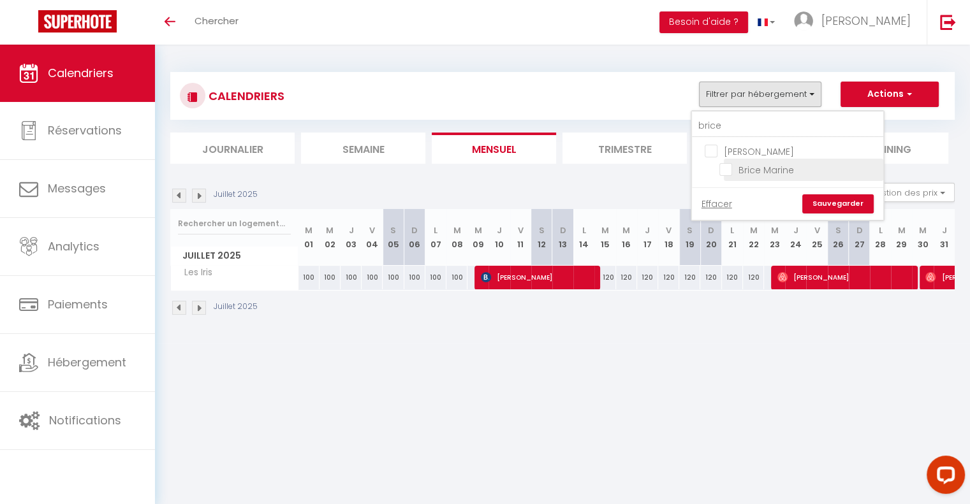
click at [725, 166] on input "Brice Marine" at bounding box center [798, 169] width 159 height 13
click at [819, 201] on link "Sauvegarder" at bounding box center [837, 203] width 71 height 19
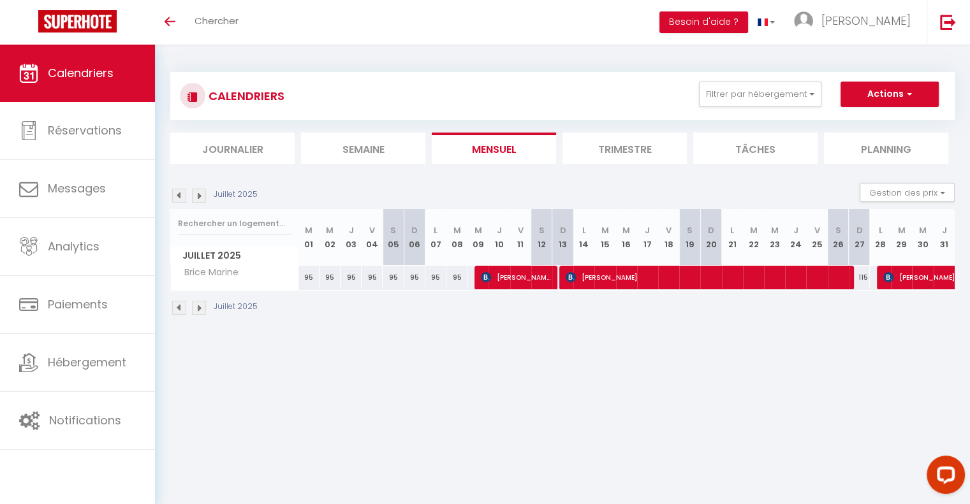
click at [197, 194] on img at bounding box center [199, 196] width 14 height 14
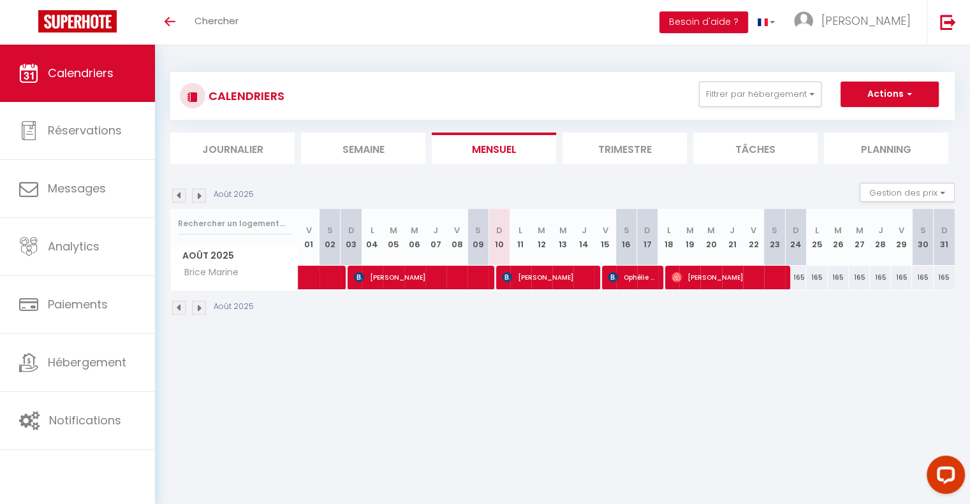
click at [180, 193] on img at bounding box center [179, 196] width 14 height 14
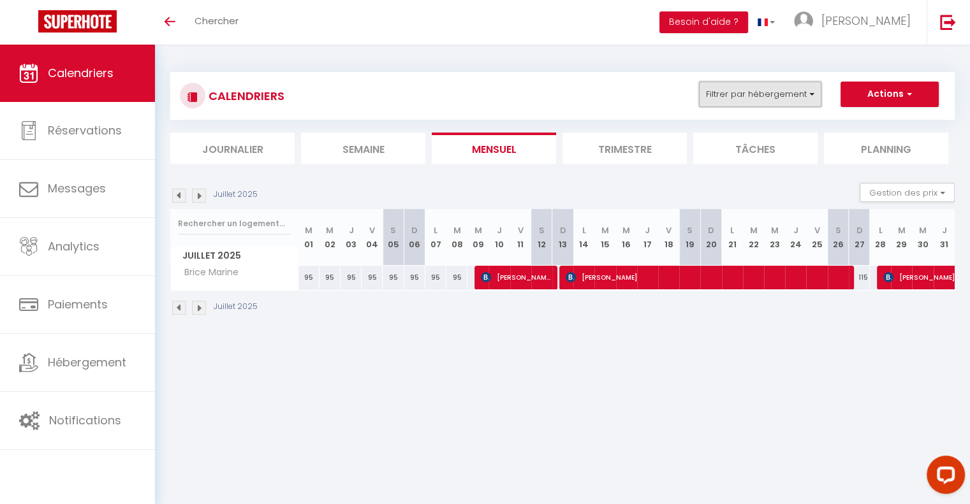
click at [733, 94] on button "Filtrer par hébergement" at bounding box center [760, 95] width 122 height 26
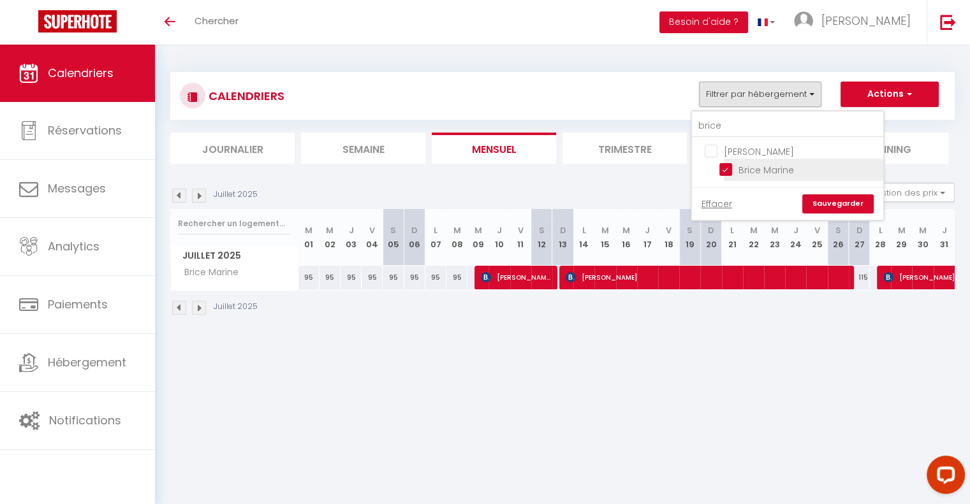
click at [727, 168] on input "Brice Marine" at bounding box center [798, 169] width 159 height 13
click at [728, 123] on input "brice" at bounding box center [787, 126] width 191 height 23
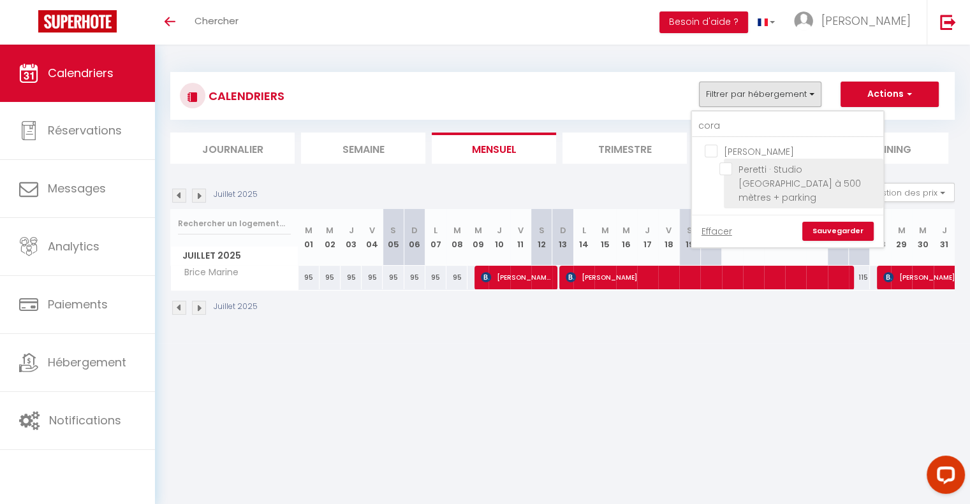
click at [727, 164] on input "Peretti · Studio [GEOGRAPHIC_DATA] à 500 mètres + parking" at bounding box center [798, 169] width 159 height 13
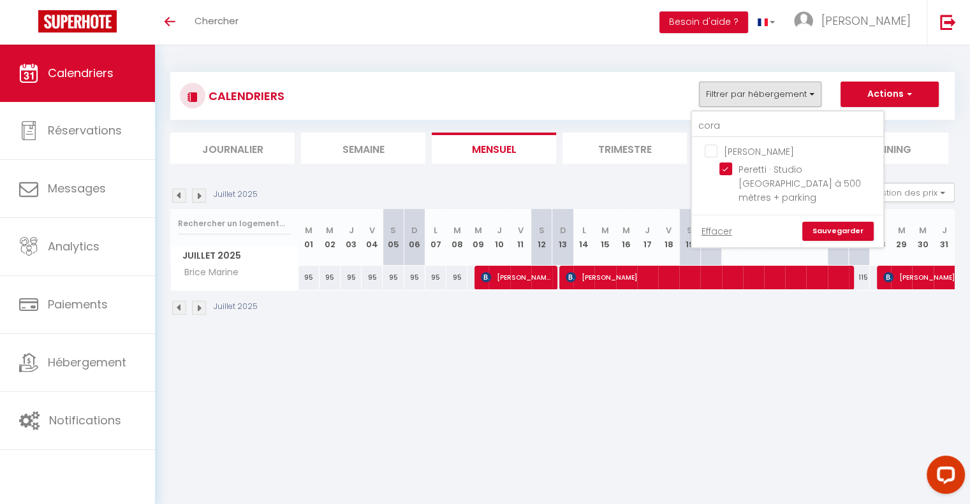
click at [861, 222] on link "Sauvegarder" at bounding box center [837, 231] width 71 height 19
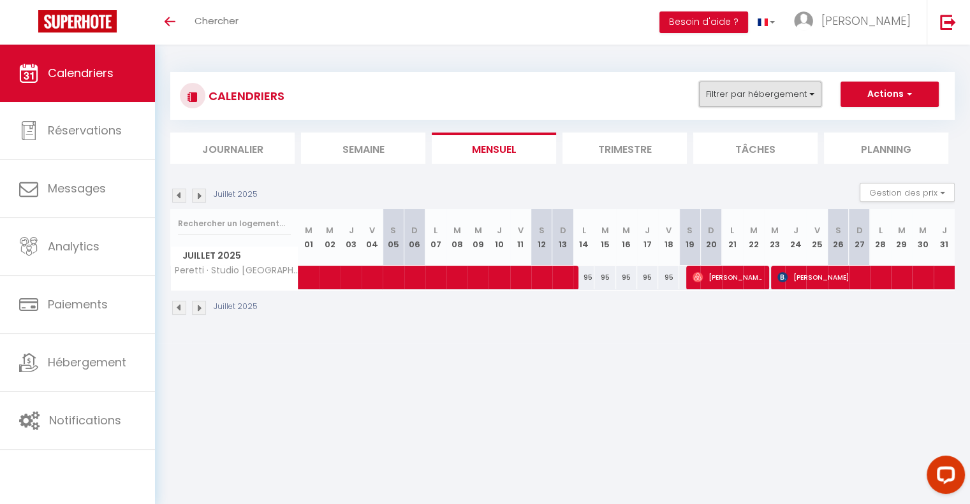
click at [801, 99] on button "Filtrer par hébergement" at bounding box center [760, 95] width 122 height 26
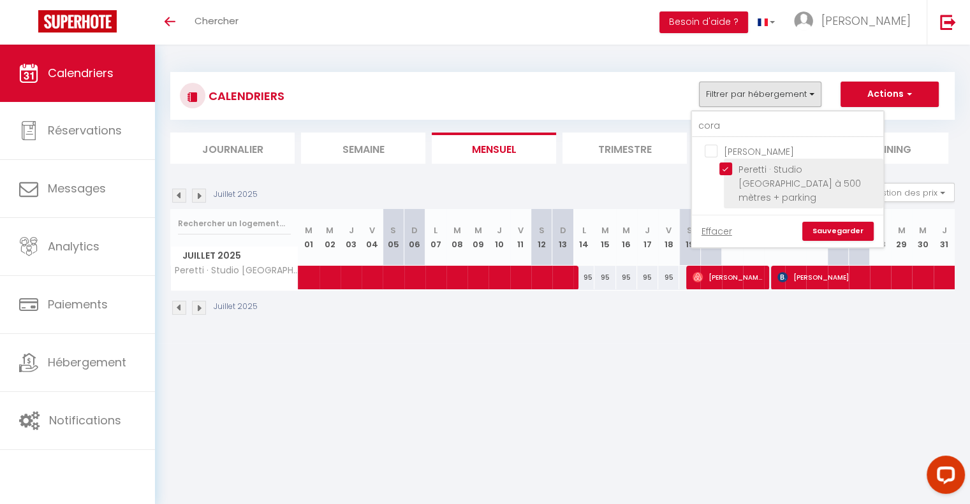
click at [724, 166] on input "Peretti · Studio [GEOGRAPHIC_DATA] à 500 mètres + parking" at bounding box center [798, 169] width 159 height 13
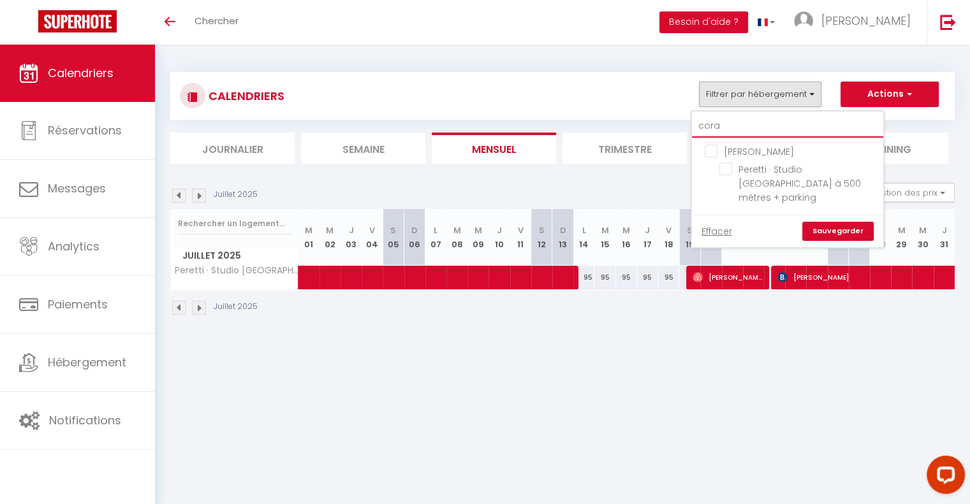
click at [729, 128] on input "cora" at bounding box center [787, 126] width 191 height 23
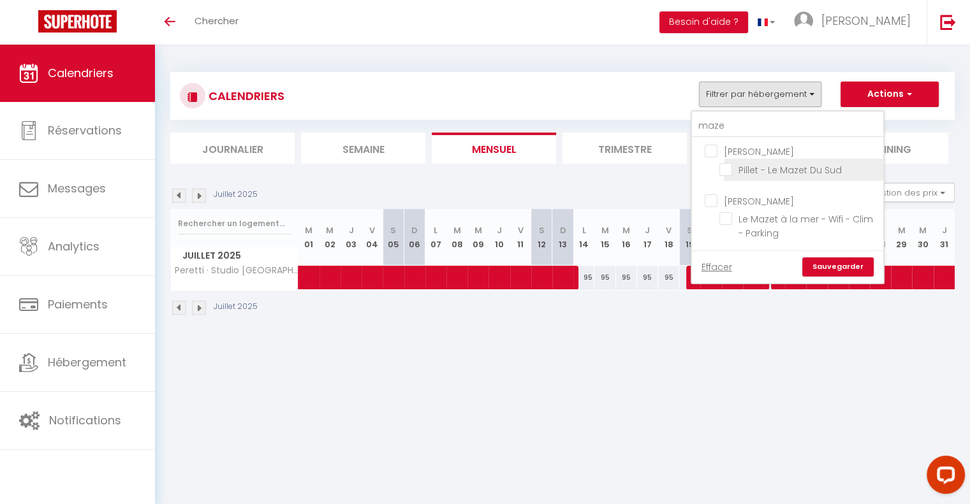
click at [724, 171] on input "Pillet - Le Mazet Du Sud" at bounding box center [798, 169] width 159 height 13
click at [838, 265] on link "Sauvegarder" at bounding box center [837, 267] width 71 height 19
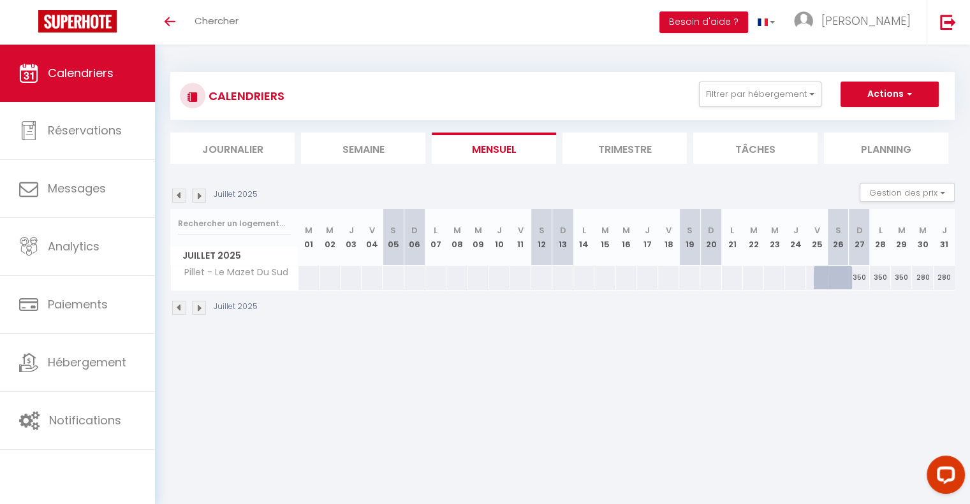
click at [198, 310] on img at bounding box center [199, 308] width 14 height 14
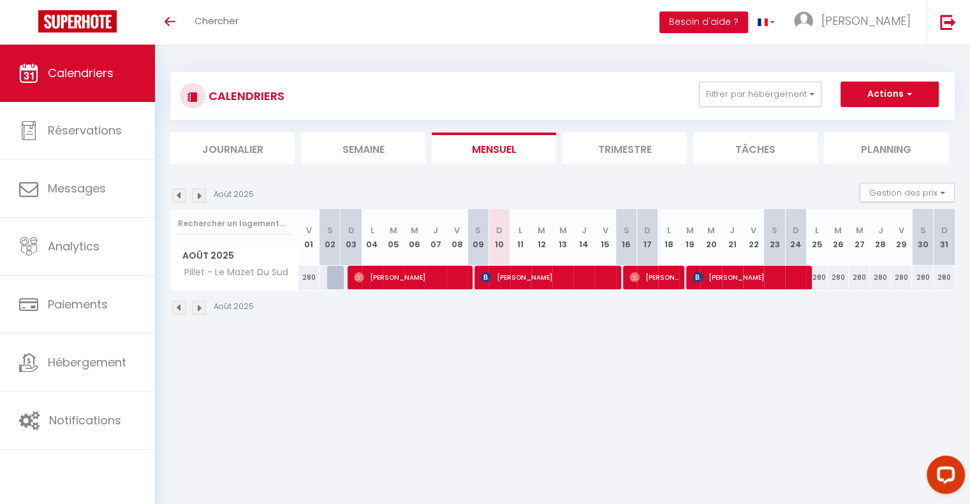
click at [176, 305] on img at bounding box center [179, 308] width 14 height 14
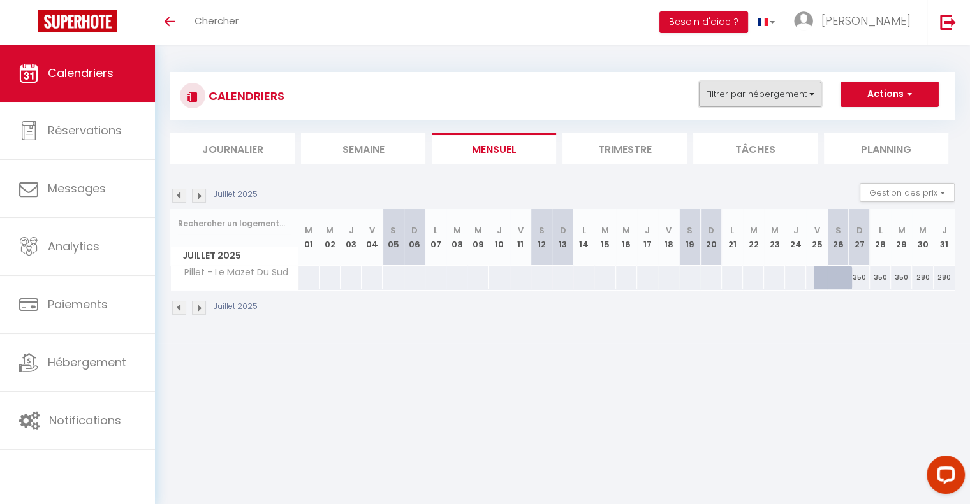
click at [750, 94] on button "Filtrer par hébergement" at bounding box center [760, 95] width 122 height 26
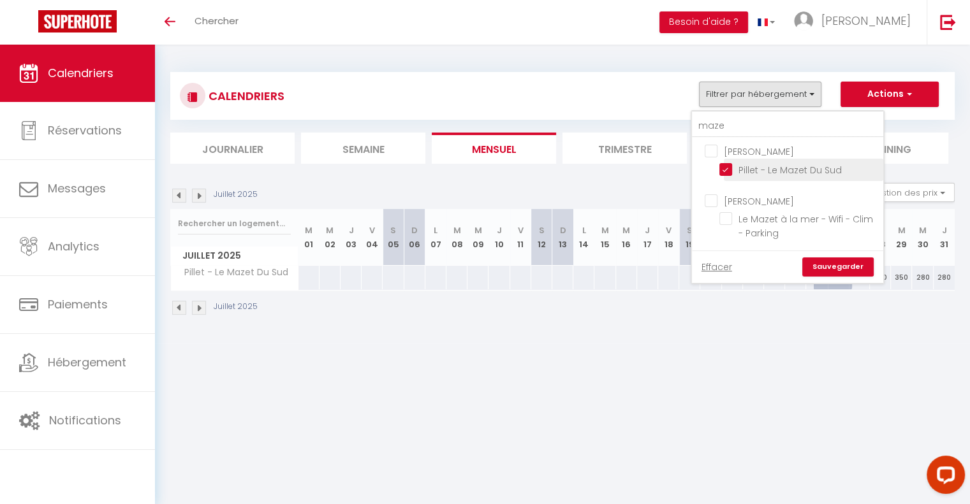
click at [727, 168] on input "Pillet - Le Mazet Du Sud" at bounding box center [798, 169] width 159 height 13
click at [731, 116] on input "maze" at bounding box center [787, 126] width 191 height 23
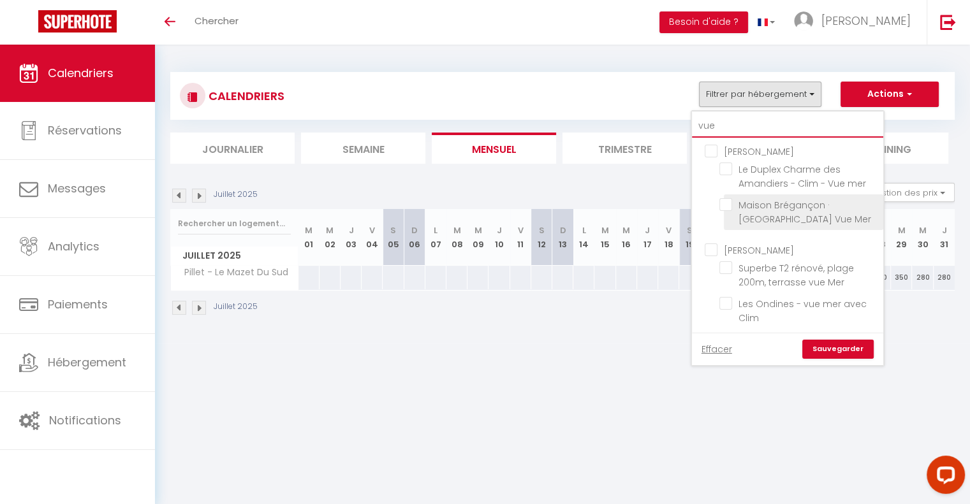
scroll to position [45, 0]
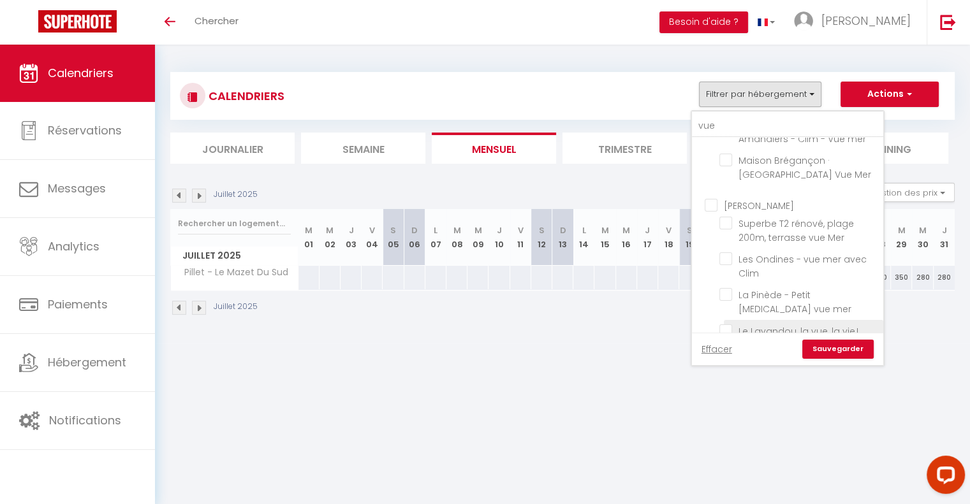
click at [724, 324] on input "Le Lavandou, la vue, la vie !" at bounding box center [798, 330] width 159 height 13
click at [830, 351] on link "Sauvegarder" at bounding box center [837, 349] width 71 height 19
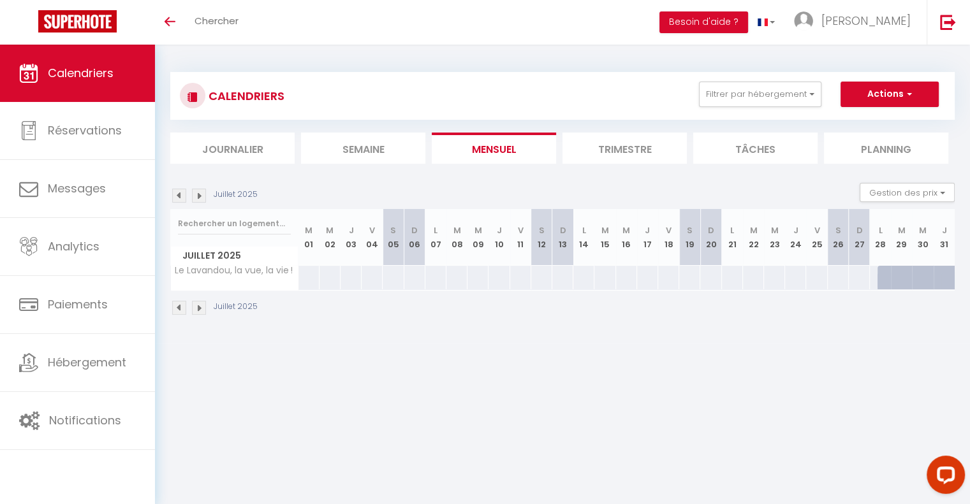
click at [203, 193] on img at bounding box center [199, 196] width 14 height 14
